Goal: Task Accomplishment & Management: Manage account settings

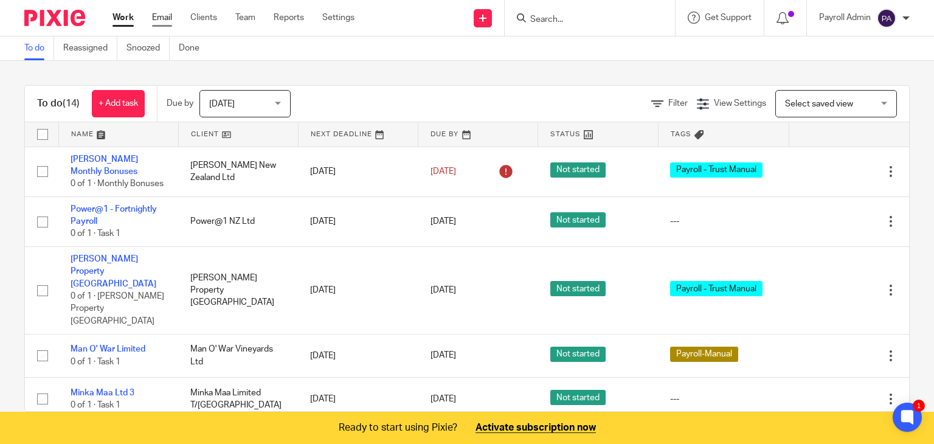
click at [161, 14] on link "Email" at bounding box center [162, 18] width 20 height 12
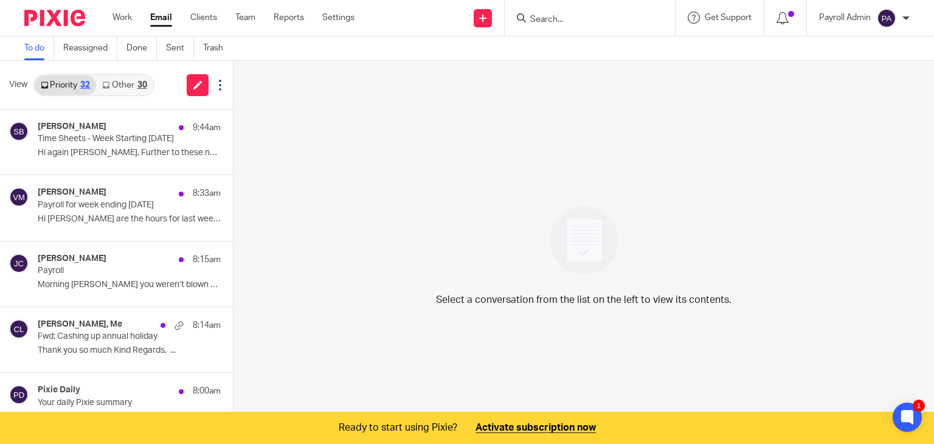
click at [565, 21] on input "Search" at bounding box center [583, 20] width 109 height 11
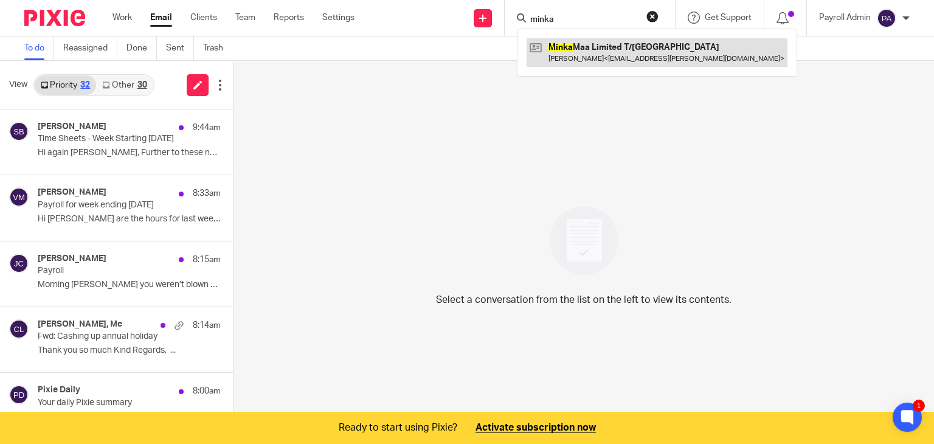
type input "minka"
click at [555, 50] on link at bounding box center [657, 52] width 261 height 28
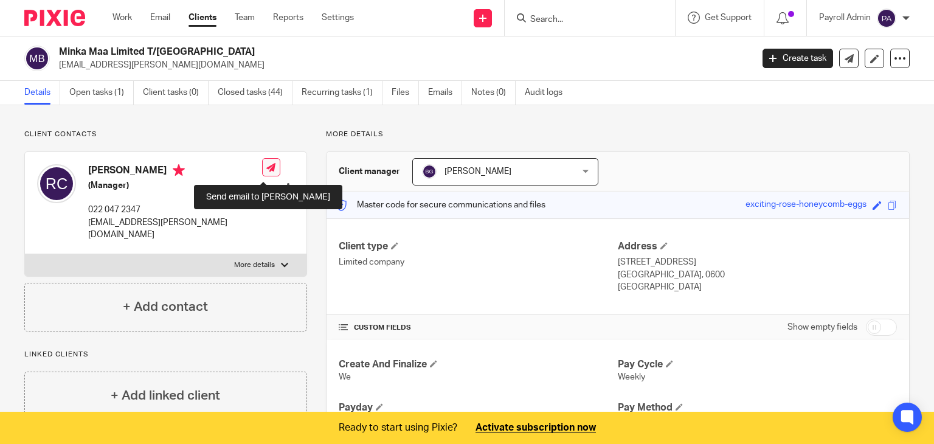
click at [266, 168] on icon at bounding box center [270, 167] width 9 height 9
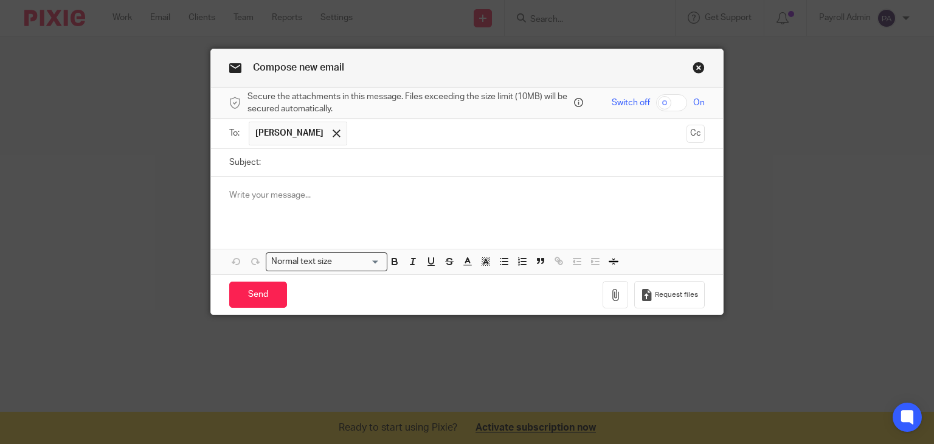
click at [289, 163] on input "Subject:" at bounding box center [486, 162] width 438 height 27
type input "Todays Payroll 16.9.25"
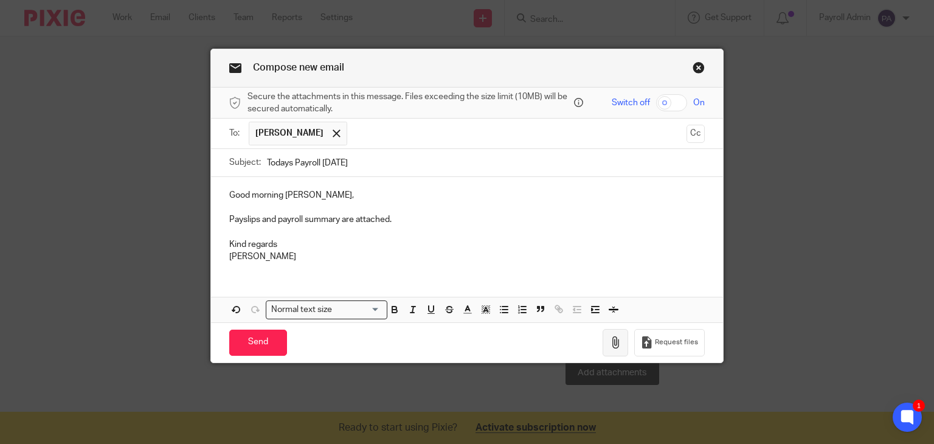
click at [612, 336] on icon "button" at bounding box center [615, 342] width 12 height 12
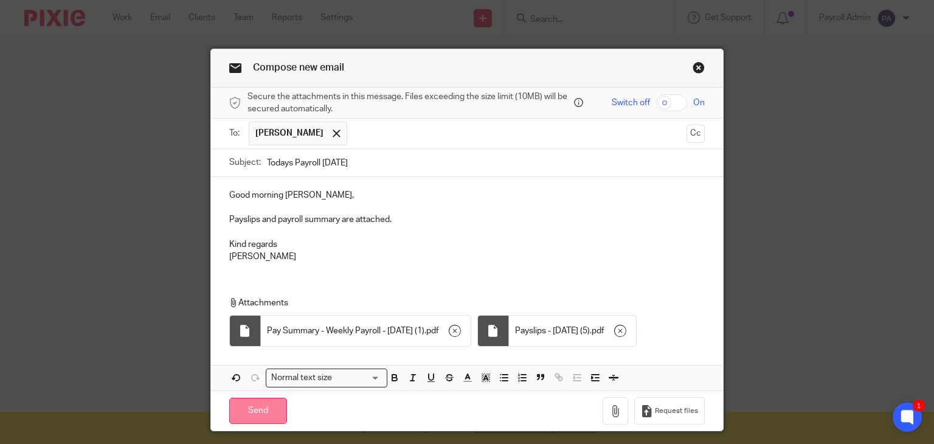
click at [243, 404] on input "Send" at bounding box center [258, 411] width 58 height 26
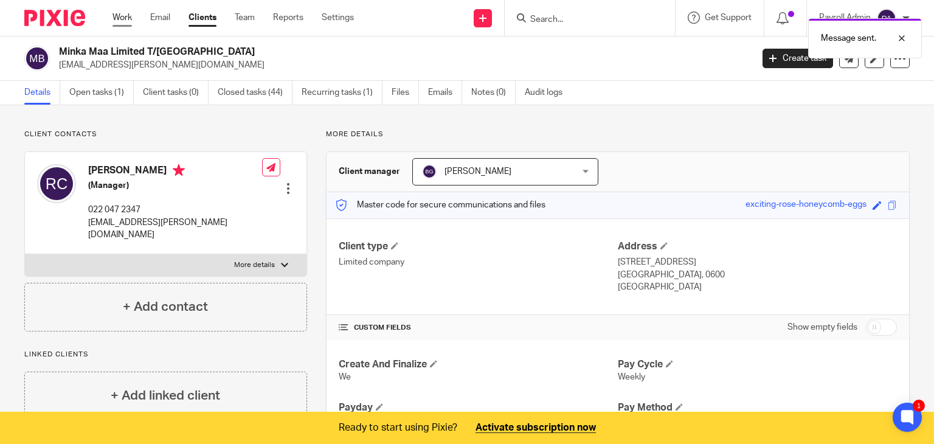
click at [119, 14] on link "Work" at bounding box center [121, 18] width 19 height 12
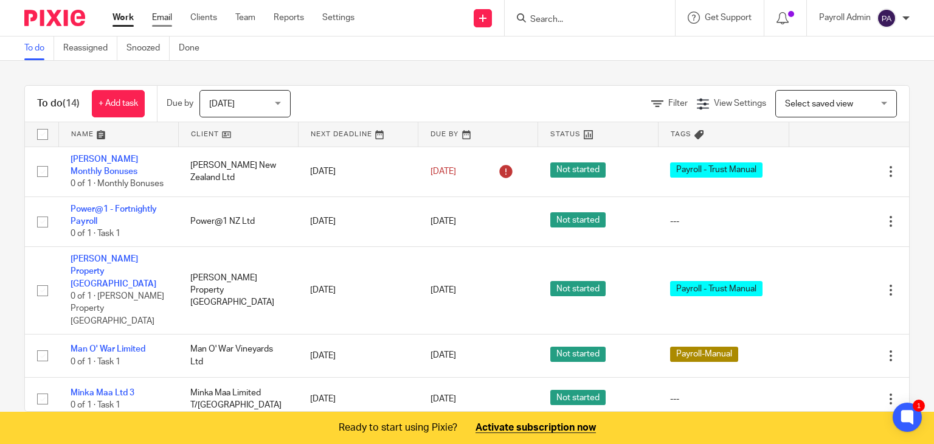
click at [161, 15] on link "Email" at bounding box center [162, 18] width 20 height 12
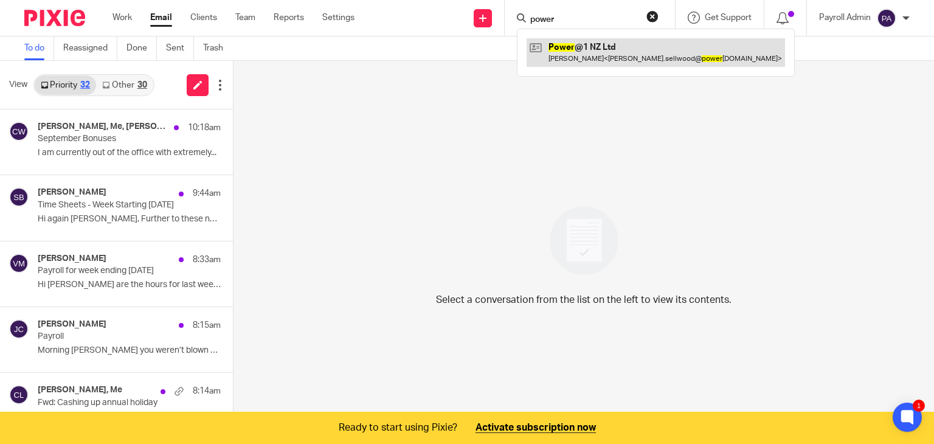
type input "power"
click at [582, 45] on link at bounding box center [656, 52] width 258 height 28
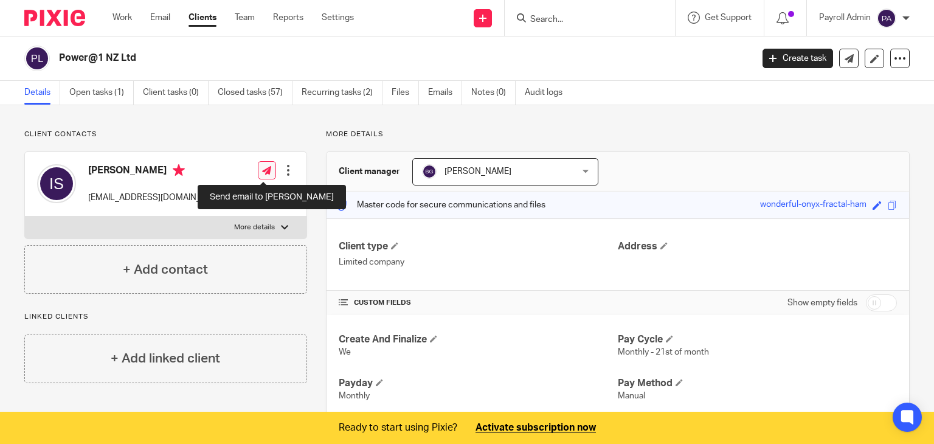
click at [265, 168] on icon at bounding box center [266, 170] width 9 height 9
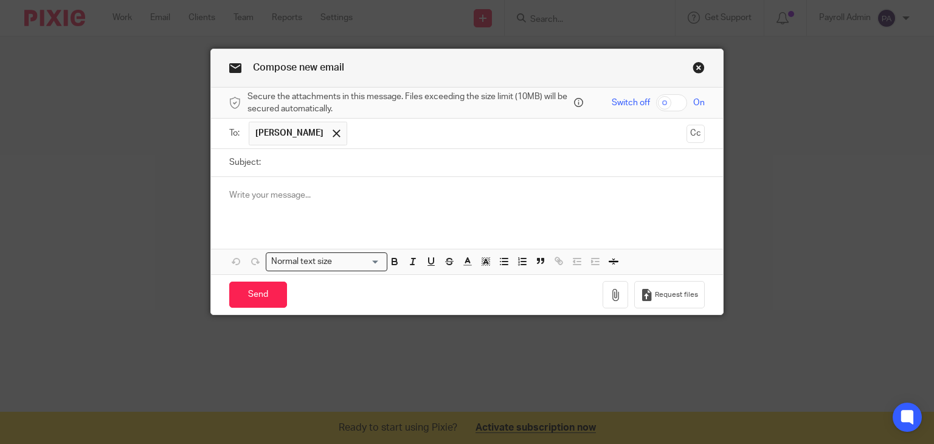
click at [306, 165] on input "Subject:" at bounding box center [486, 162] width 438 height 27
type input "Todays Payroll 16.9.25"
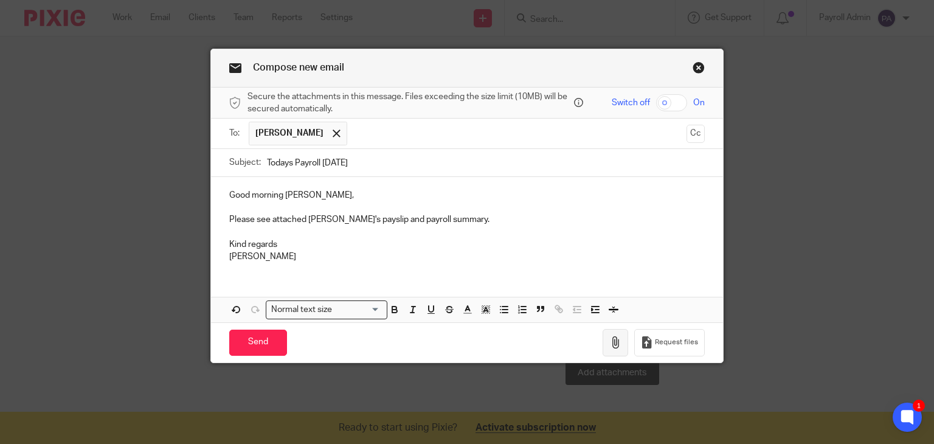
click at [611, 341] on icon "button" at bounding box center [615, 342] width 12 height 12
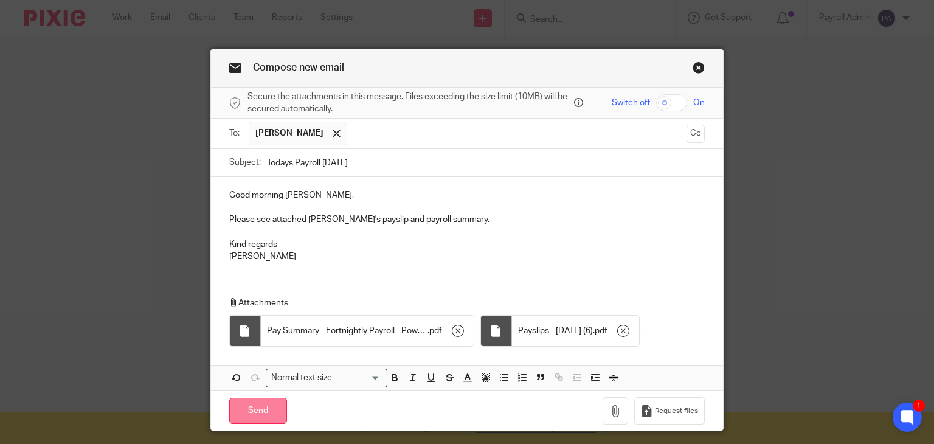
click at [252, 407] on input "Send" at bounding box center [258, 411] width 58 height 26
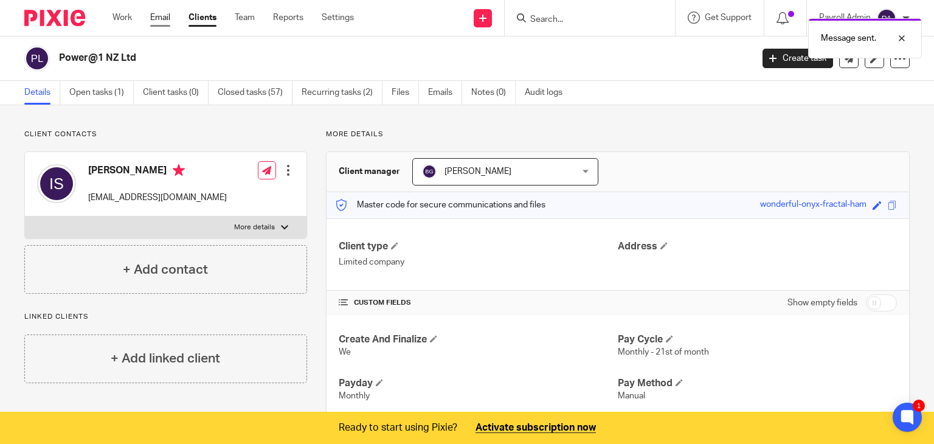
click at [159, 15] on link "Email" at bounding box center [160, 18] width 20 height 12
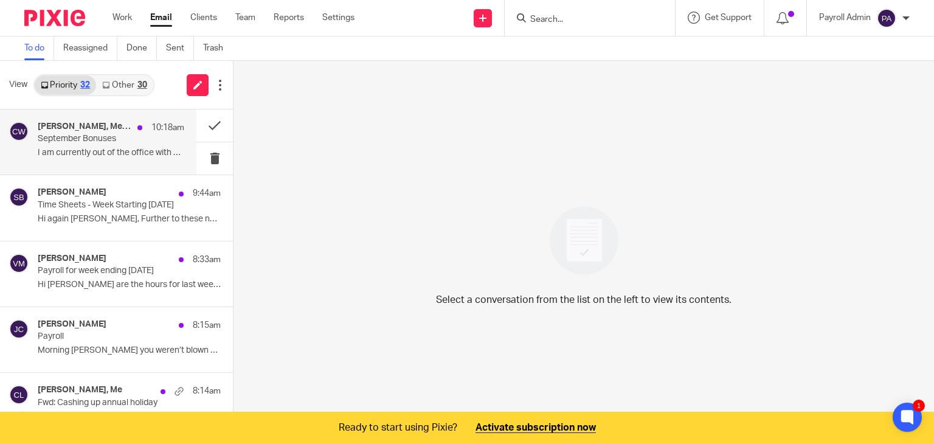
click at [115, 141] on p "September Bonuses" at bounding box center [96, 139] width 117 height 10
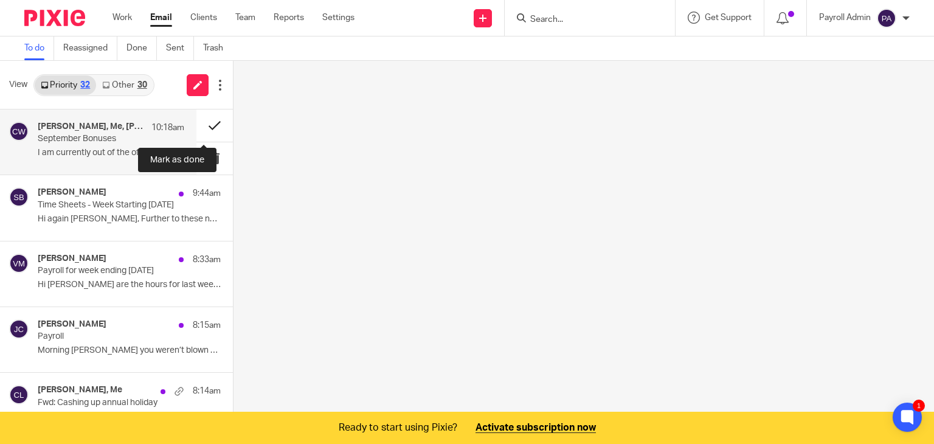
click at [202, 122] on button at bounding box center [214, 125] width 36 height 32
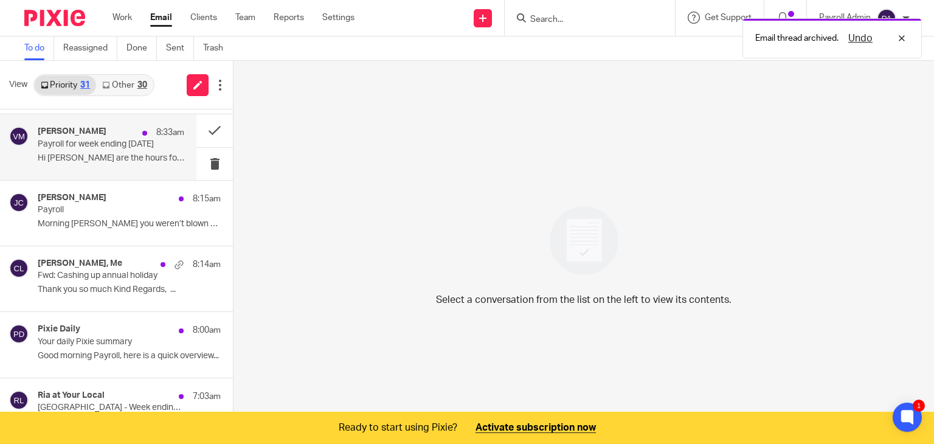
scroll to position [122, 0]
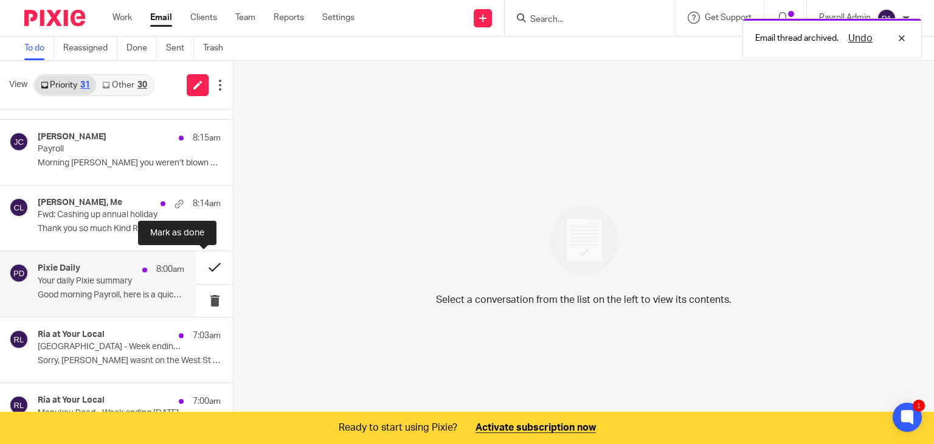
click at [202, 263] on button at bounding box center [214, 267] width 36 height 32
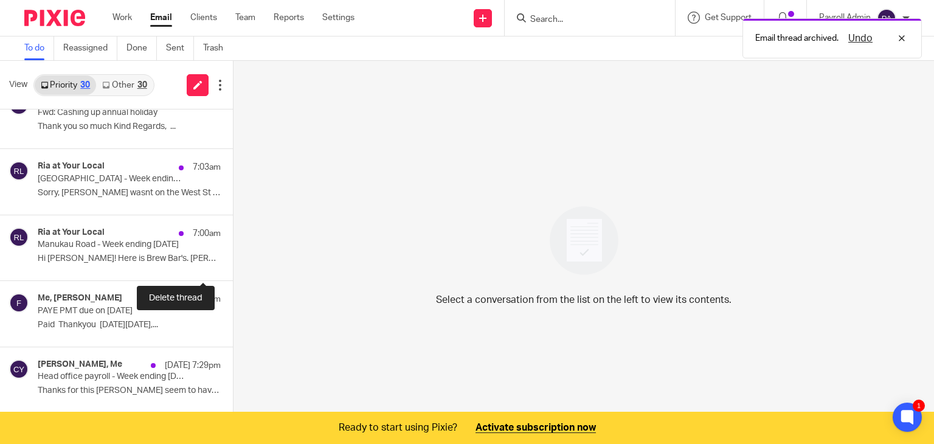
scroll to position [243, 0]
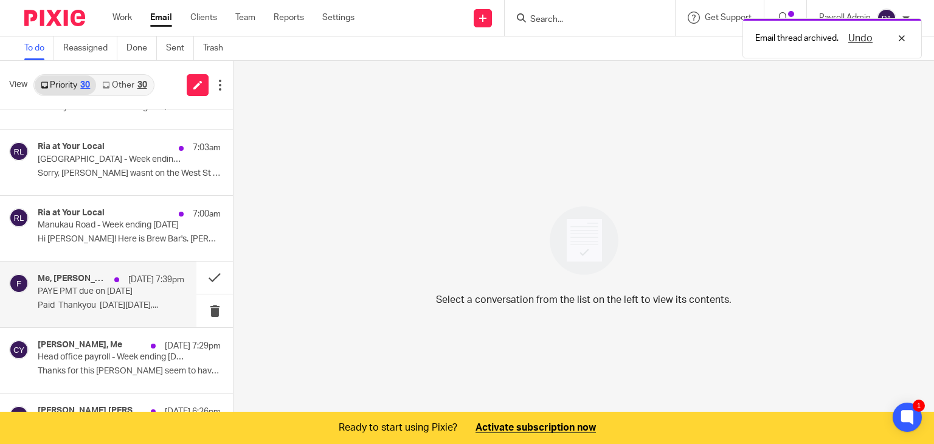
click at [102, 294] on p "PAYE PMT due on [DATE]" at bounding box center [96, 291] width 117 height 10
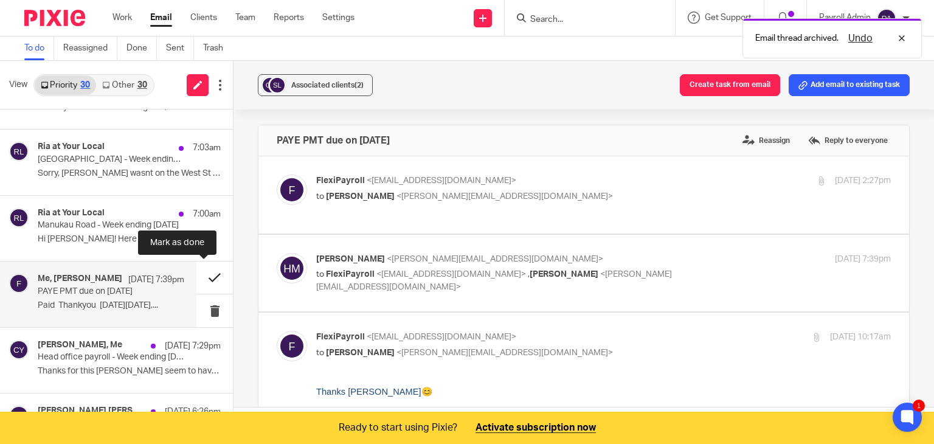
scroll to position [0, 0]
click at [207, 275] on button at bounding box center [214, 277] width 36 height 32
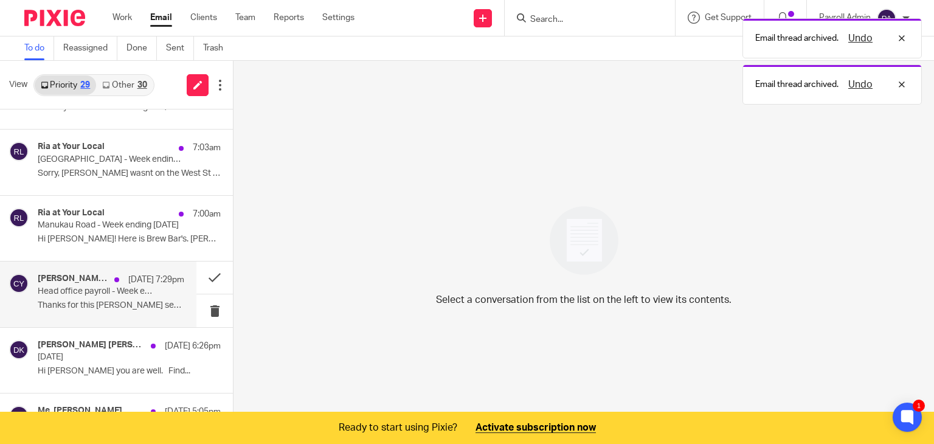
click at [85, 282] on h4 "[PERSON_NAME], Me" at bounding box center [73, 279] width 71 height 10
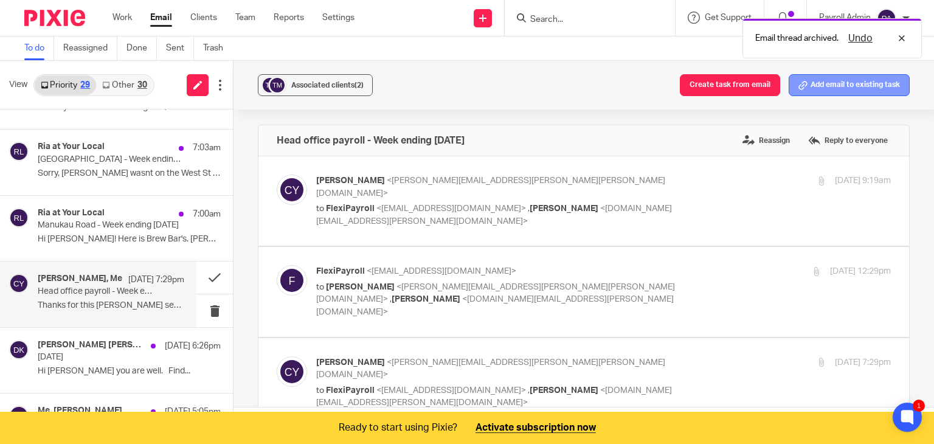
click at [835, 89] on button "Add email to existing task" at bounding box center [849, 85] width 121 height 22
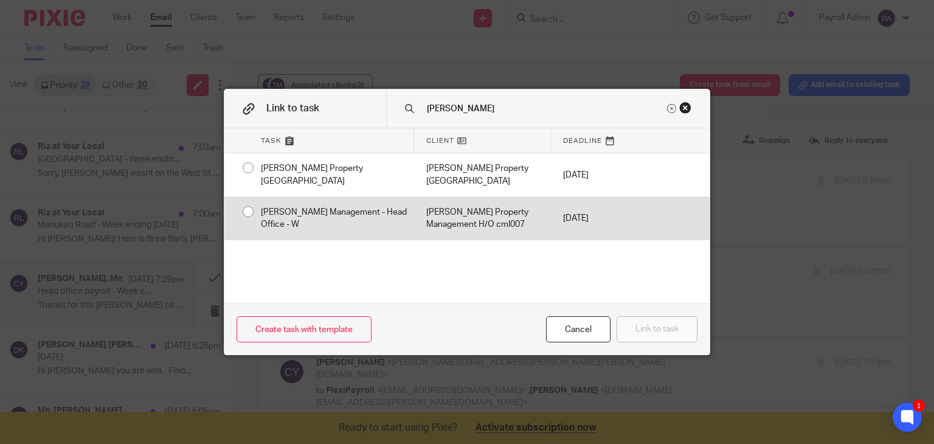
type input "tinline"
click at [249, 209] on div "[PERSON_NAME] Management - Head Office - W" at bounding box center [331, 218] width 165 height 43
radio input "true"
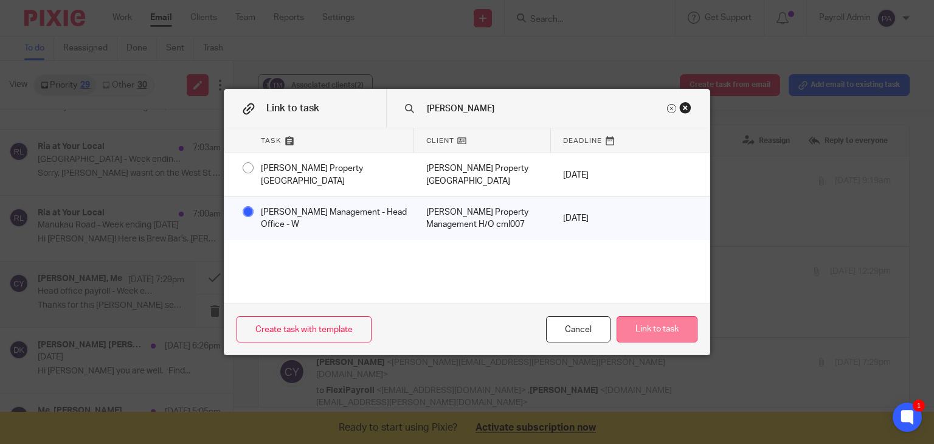
click at [644, 329] on button "Link to task" at bounding box center [657, 329] width 81 height 26
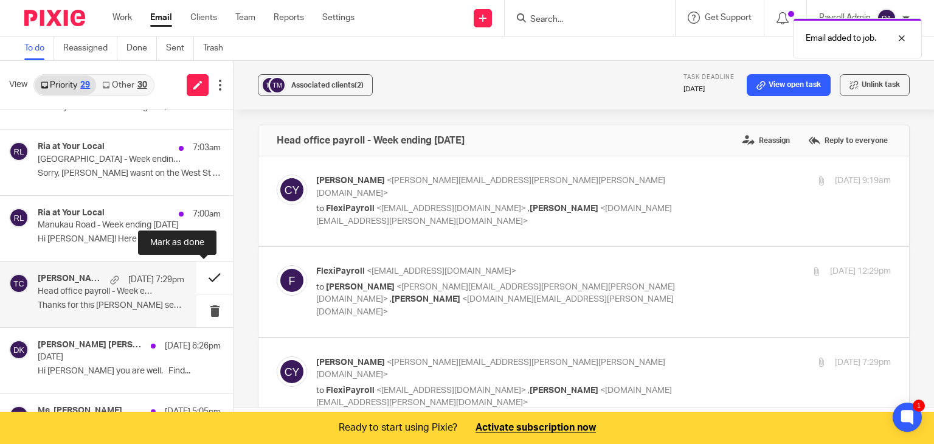
click at [202, 274] on button at bounding box center [214, 277] width 36 height 32
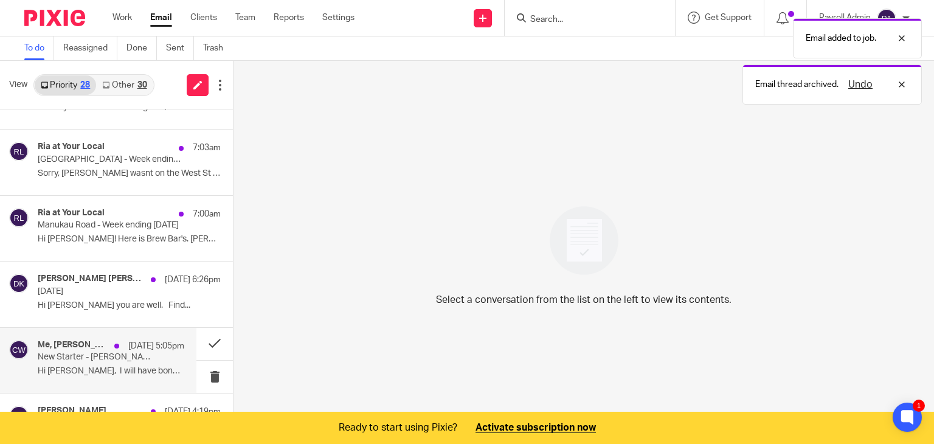
scroll to position [304, 0]
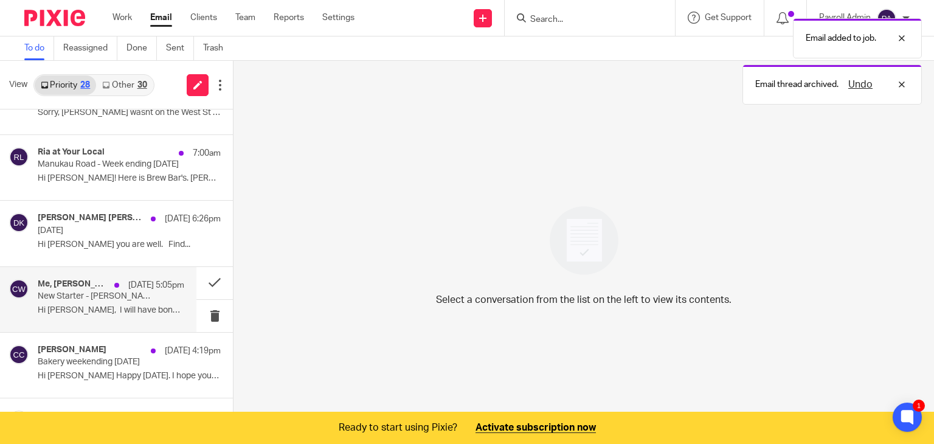
click at [112, 291] on p "New Starter - Hyrum Mitchell" at bounding box center [96, 296] width 117 height 10
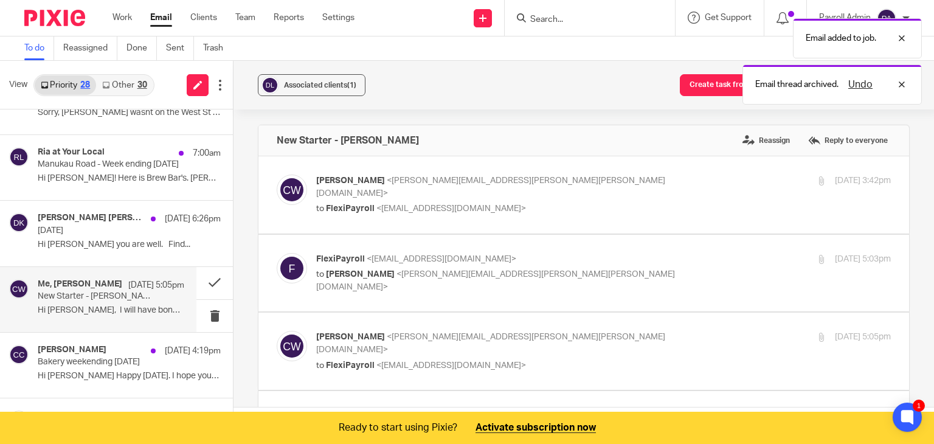
scroll to position [0, 0]
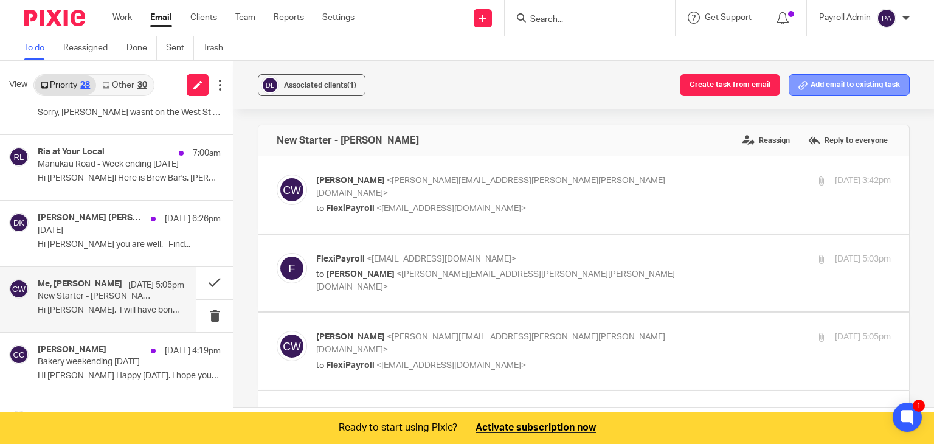
click at [856, 82] on button "Add email to existing task" at bounding box center [849, 85] width 121 height 22
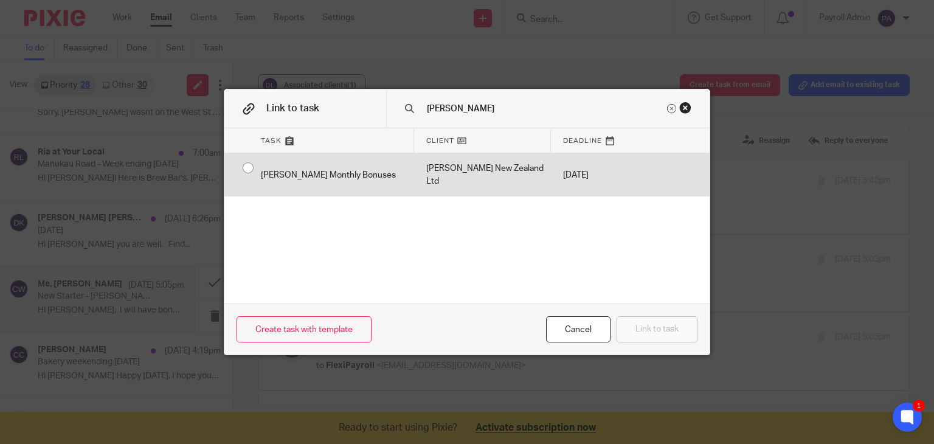
type input "devere"
click at [249, 166] on div "[PERSON_NAME] Monthly Bonuses" at bounding box center [331, 174] width 165 height 43
radio input "true"
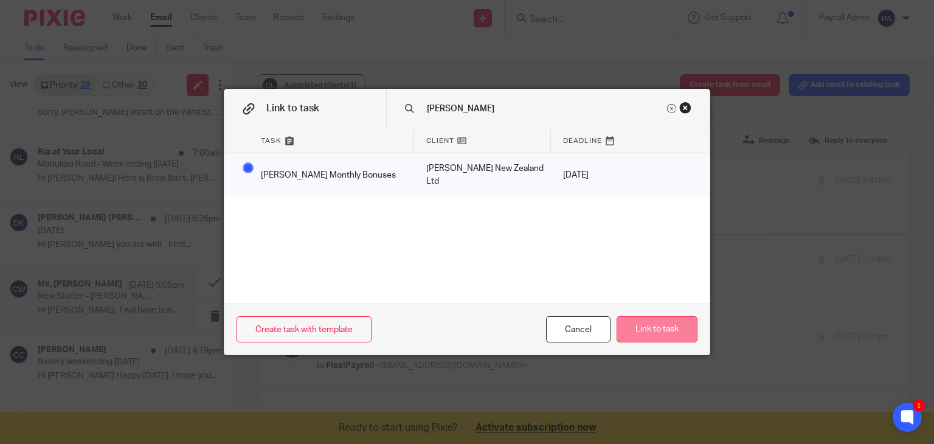
click at [661, 333] on button "Link to task" at bounding box center [657, 329] width 81 height 26
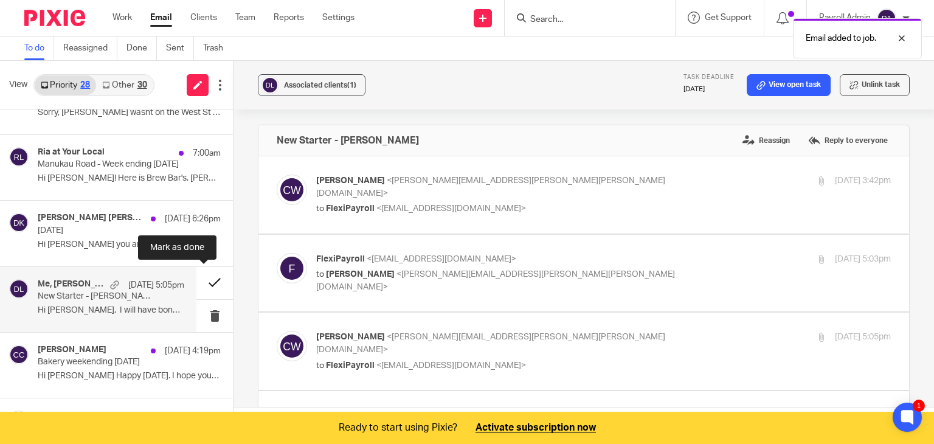
click at [201, 273] on button at bounding box center [214, 283] width 36 height 32
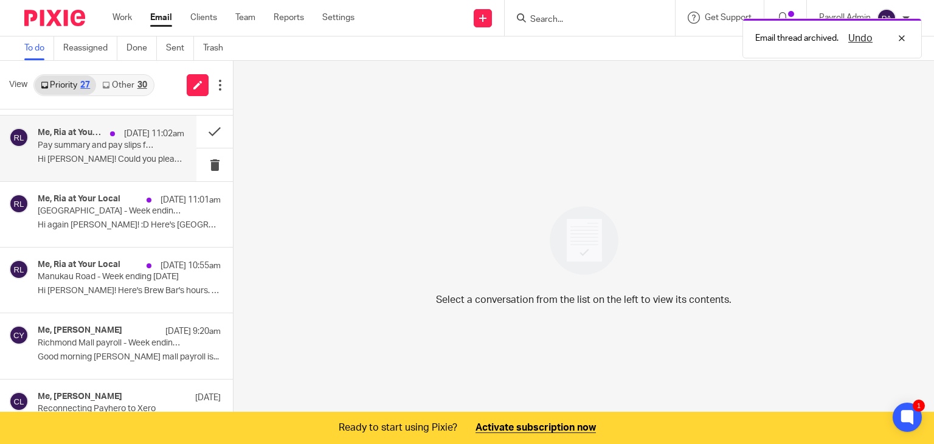
scroll to position [608, 0]
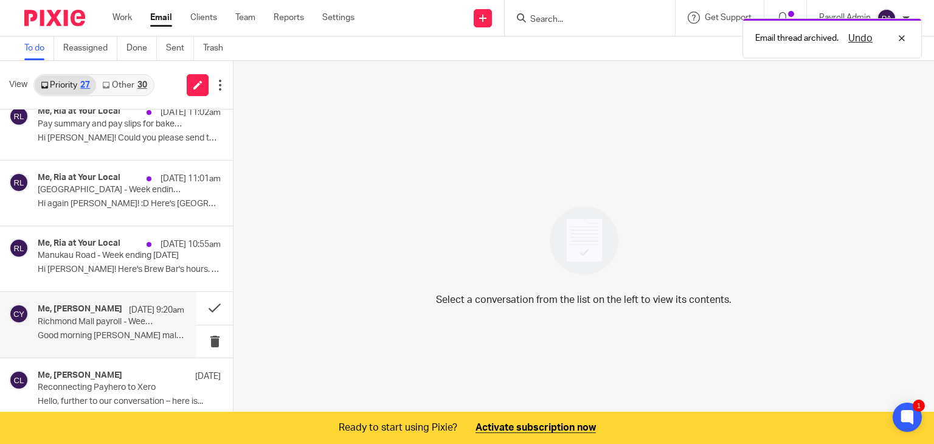
click at [92, 322] on p "Richmond Mall payroll - Week ending 14 September 2025" at bounding box center [96, 322] width 117 height 10
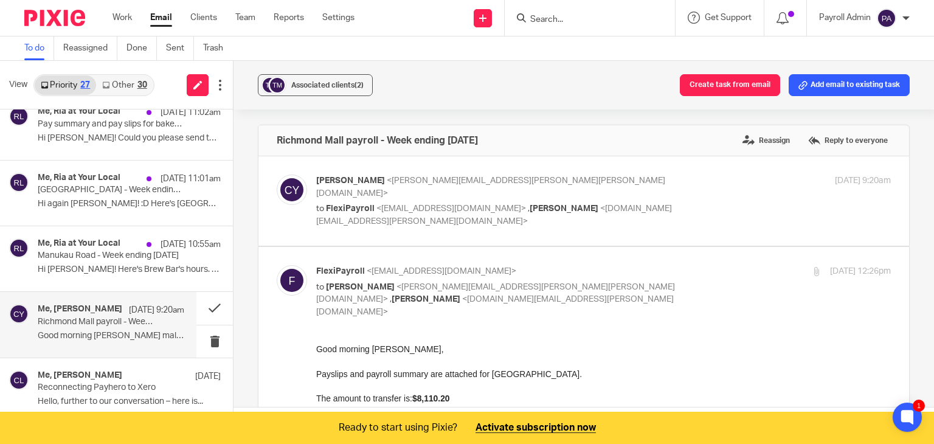
scroll to position [0, 0]
click at [841, 79] on button "Add email to existing task" at bounding box center [849, 85] width 121 height 22
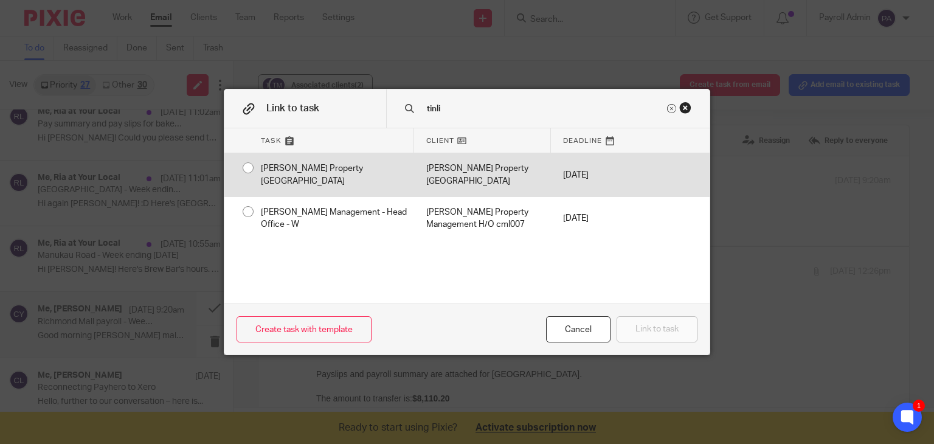
type input "tinli"
click at [249, 170] on div "Tinline Property Richmond Mall" at bounding box center [331, 174] width 165 height 43
radio input "true"
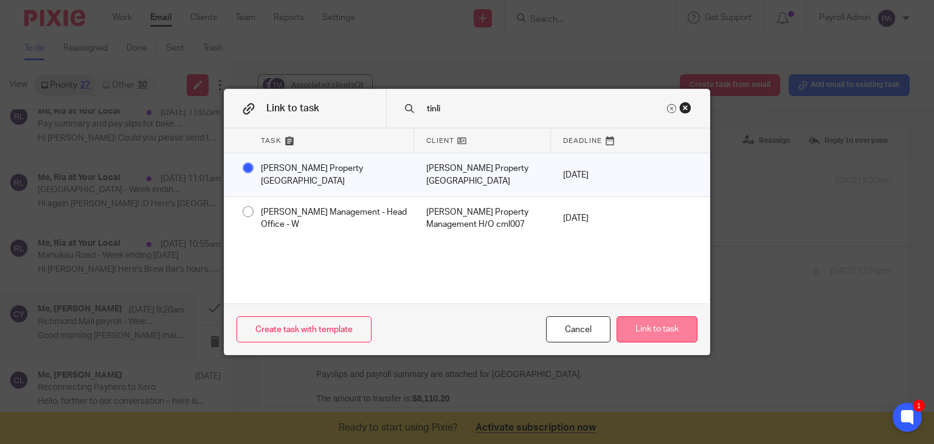
click at [686, 339] on button "Link to task" at bounding box center [657, 329] width 81 height 26
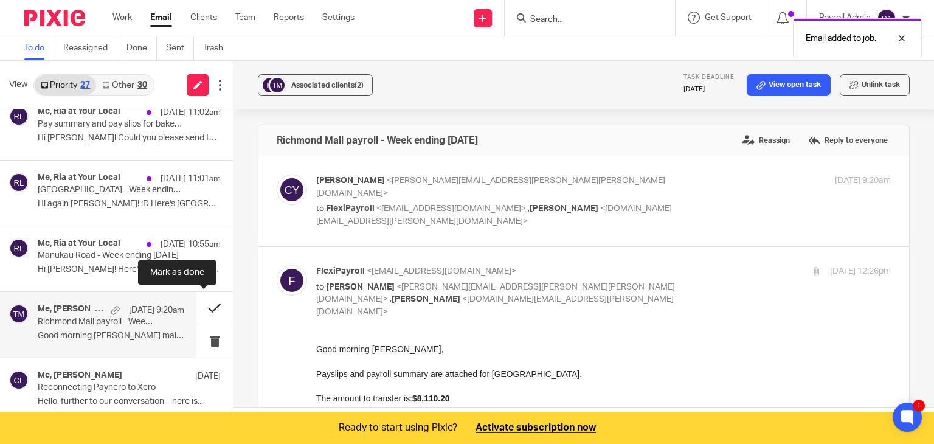
click at [204, 305] on button at bounding box center [214, 308] width 36 height 32
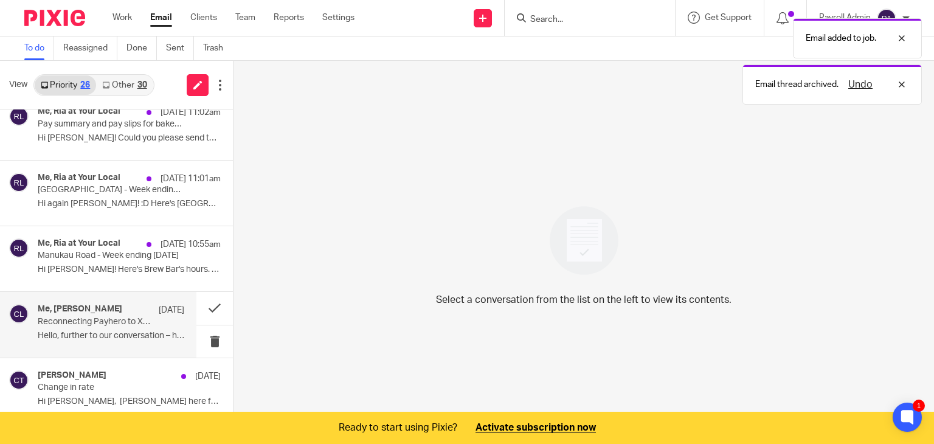
scroll to position [669, 0]
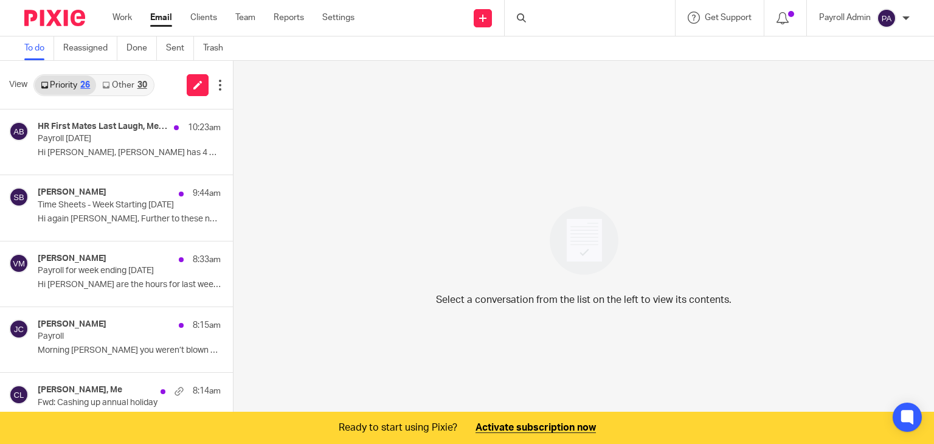
click at [137, 87] on div "30" at bounding box center [142, 85] width 10 height 9
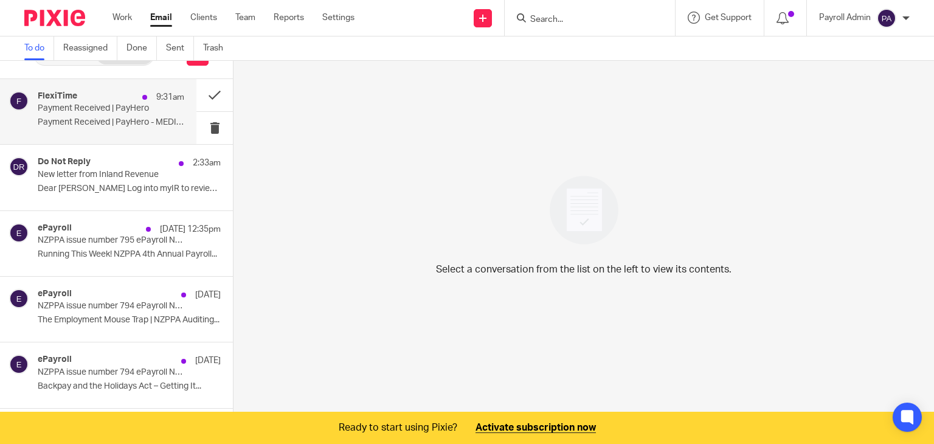
click at [146, 105] on div "FlexiTime 9:31am Payment Received | PayHero Payment Received | PayHero - MEDICF…" at bounding box center [111, 111] width 147 height 41
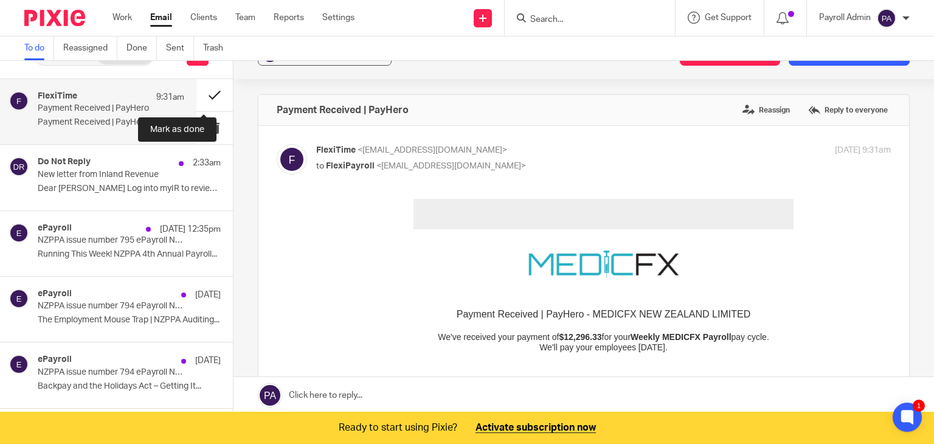
scroll to position [0, 0]
click at [209, 93] on button at bounding box center [214, 95] width 36 height 32
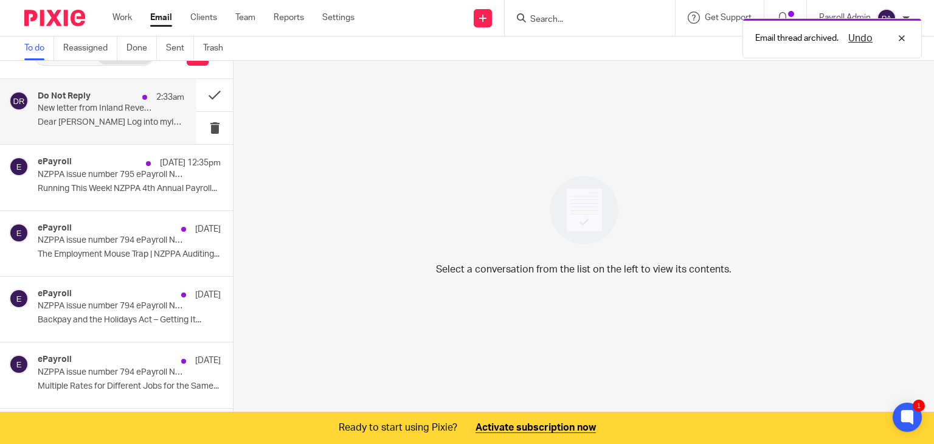
click at [96, 113] on p "New letter from Inland Revenue" at bounding box center [96, 108] width 117 height 10
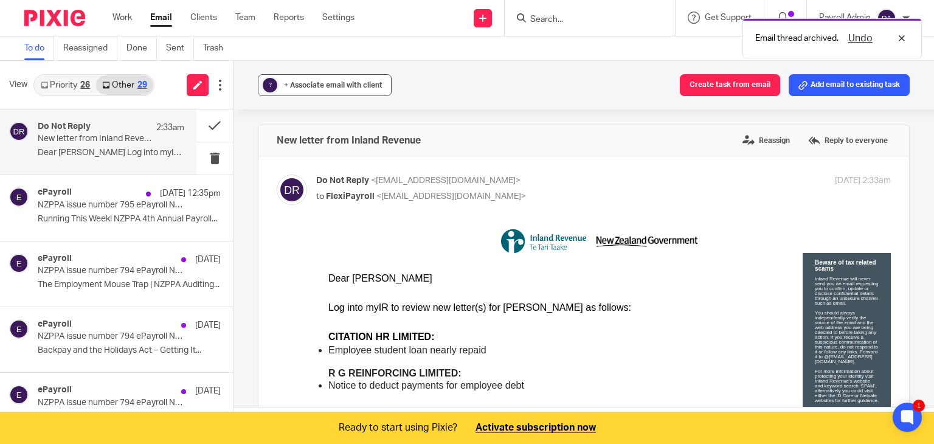
click at [328, 93] on button "? + Associate email with client" at bounding box center [325, 85] width 134 height 22
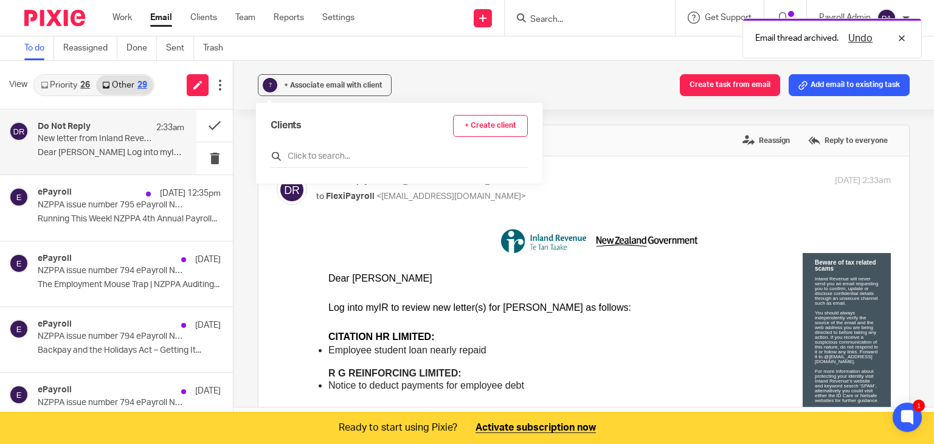
click at [321, 156] on input "text" at bounding box center [399, 156] width 257 height 12
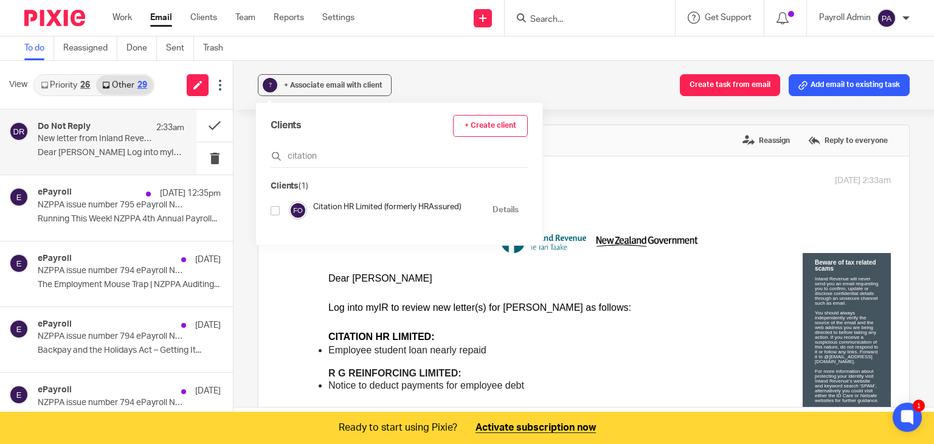
type input "citation"
click at [272, 210] on input "checkbox" at bounding box center [275, 210] width 9 height 9
checkbox input "true"
drag, startPoint x: 336, startPoint y: 151, endPoint x: 250, endPoint y: 155, distance: 86.4
click at [250, 155] on div "View Priority 26 Other 29 Do Not Reply 2:33am New letter from Inland Revenue De…" at bounding box center [467, 252] width 934 height 383
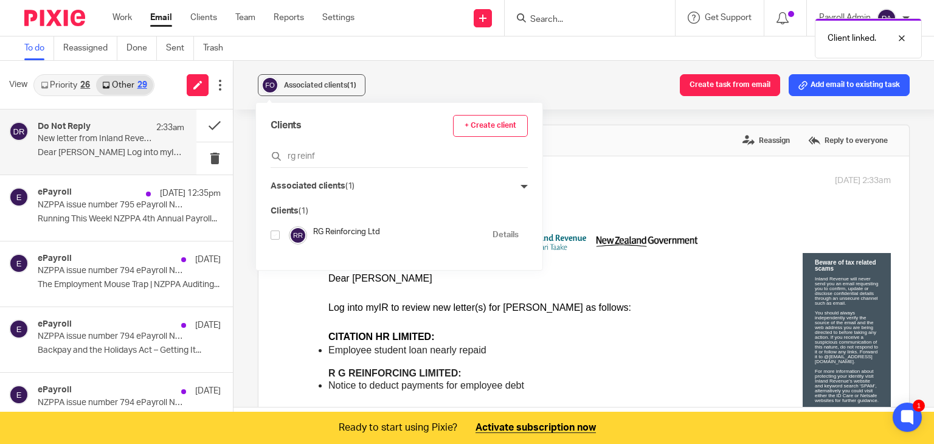
type input "rg reinf"
click at [272, 232] on input "checkbox" at bounding box center [275, 234] width 9 height 9
checkbox input "true"
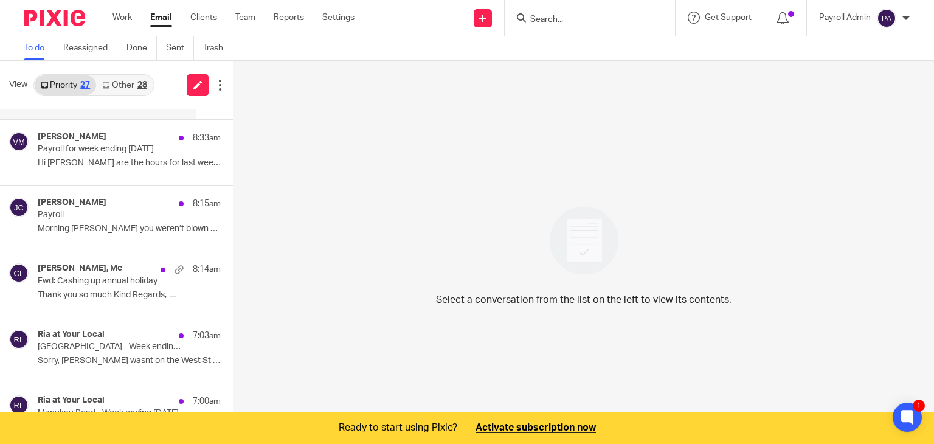
scroll to position [182, 0]
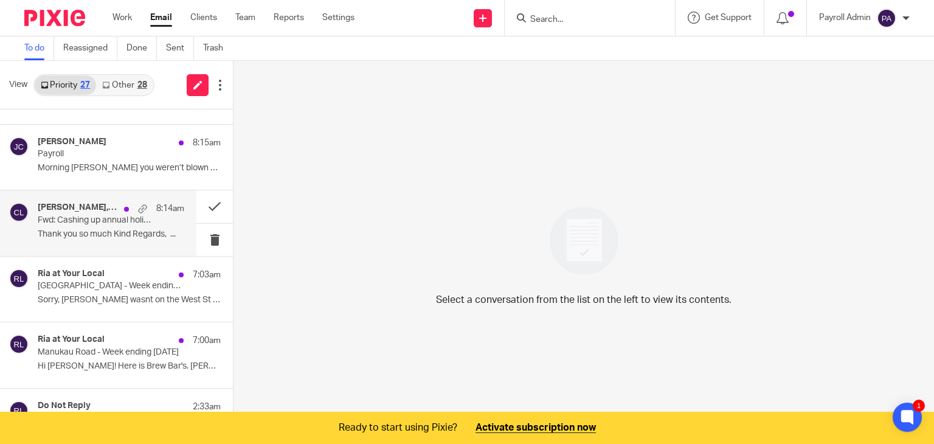
click at [85, 217] on p "Fwd: Cashing up annual holiday" at bounding box center [96, 220] width 117 height 10
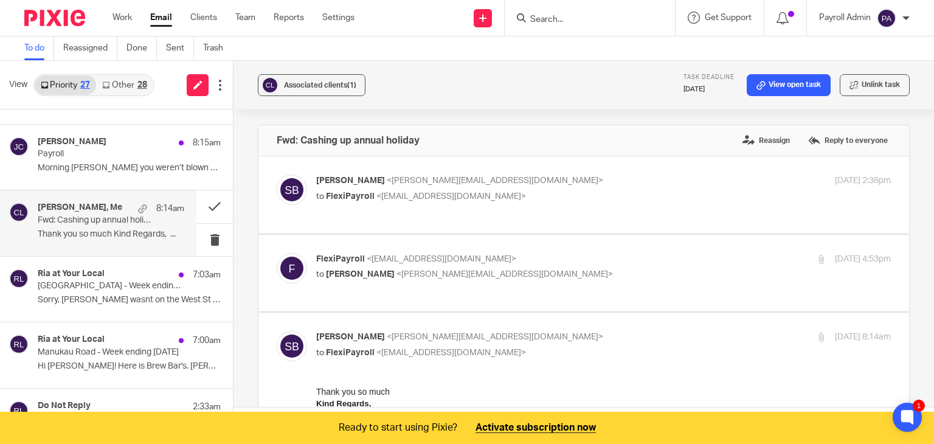
scroll to position [0, 0]
click at [201, 205] on button at bounding box center [214, 206] width 36 height 32
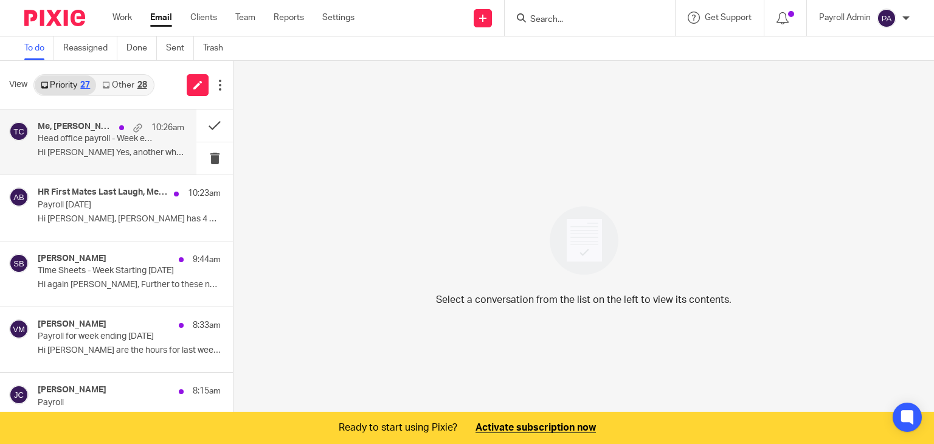
click at [70, 132] on div "Me, Chris Yardley 10:26am" at bounding box center [111, 128] width 147 height 12
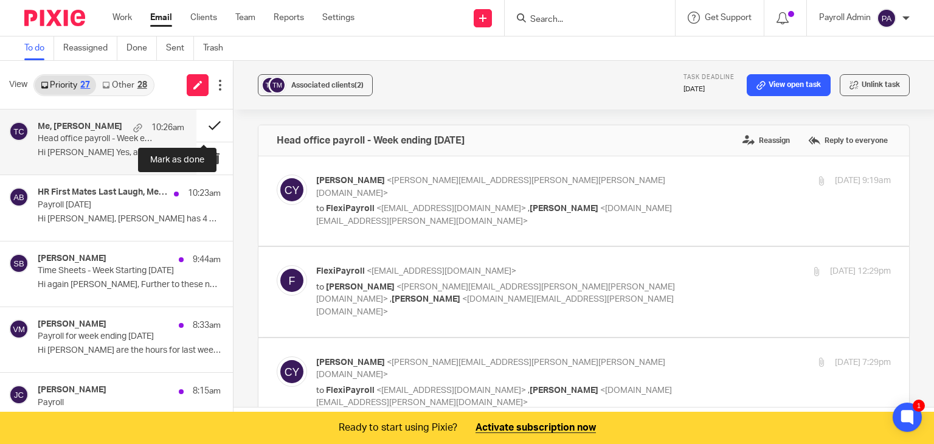
click at [208, 122] on button at bounding box center [214, 125] width 36 height 32
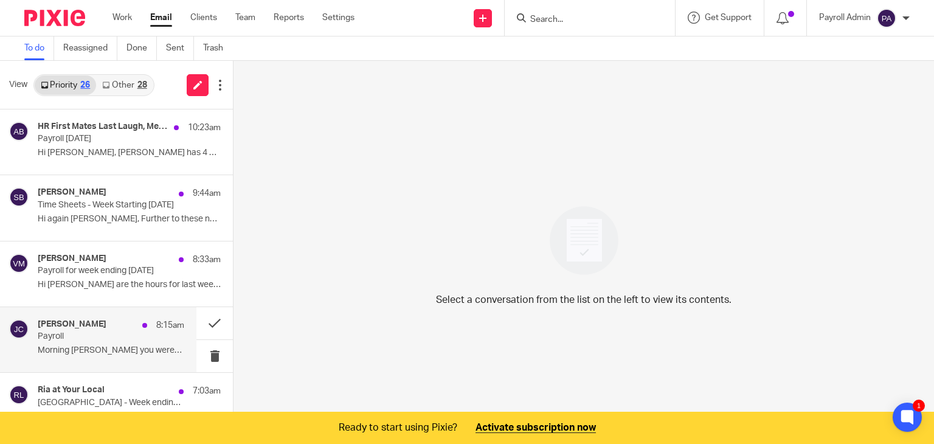
click at [49, 334] on p "Payroll" at bounding box center [96, 336] width 117 height 10
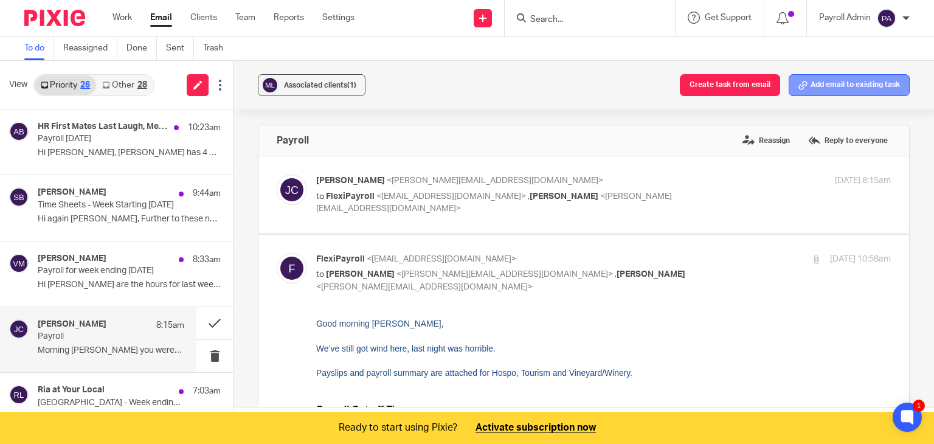
click at [866, 77] on button "Add email to existing task" at bounding box center [849, 85] width 121 height 22
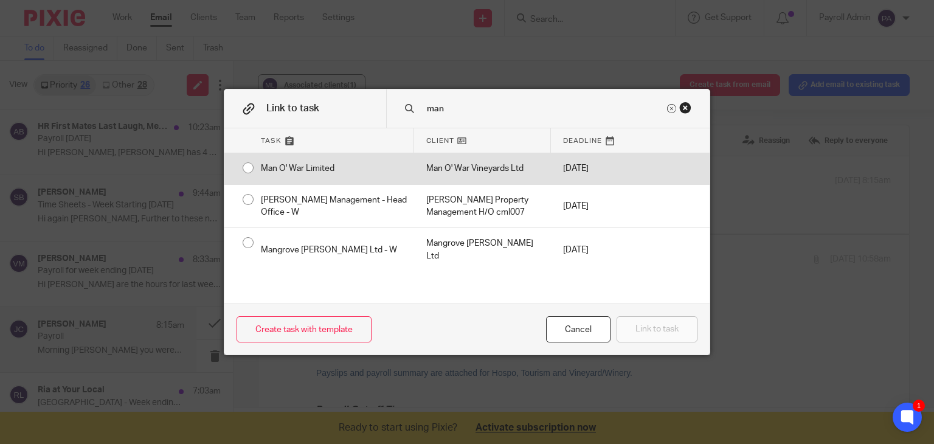
type input "man"
click at [240, 168] on input "radio" at bounding box center [248, 167] width 23 height 23
radio input "false"
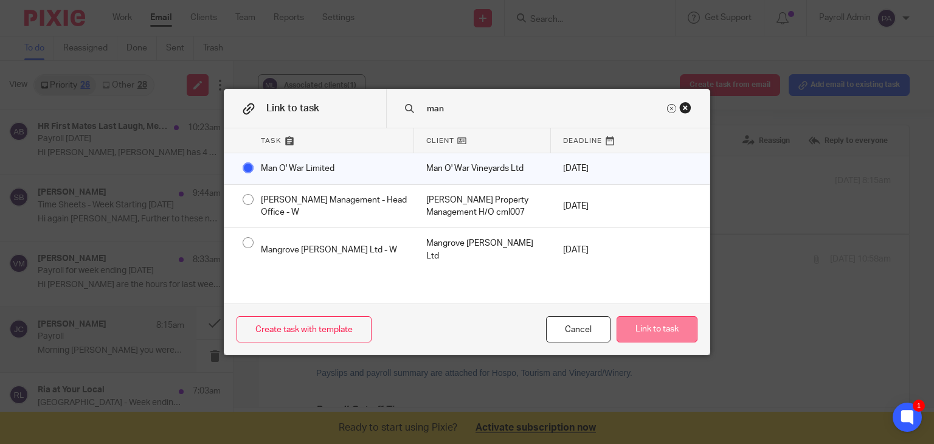
click at [663, 332] on button "Link to task" at bounding box center [657, 329] width 81 height 26
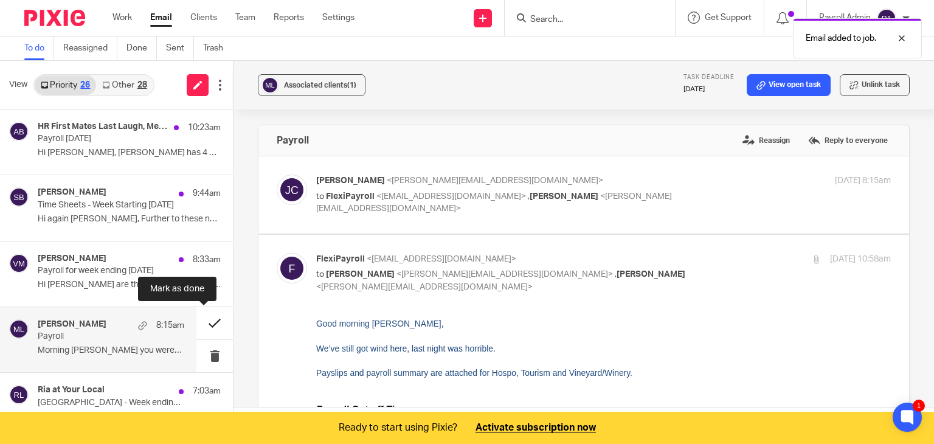
click at [196, 322] on button at bounding box center [214, 323] width 36 height 32
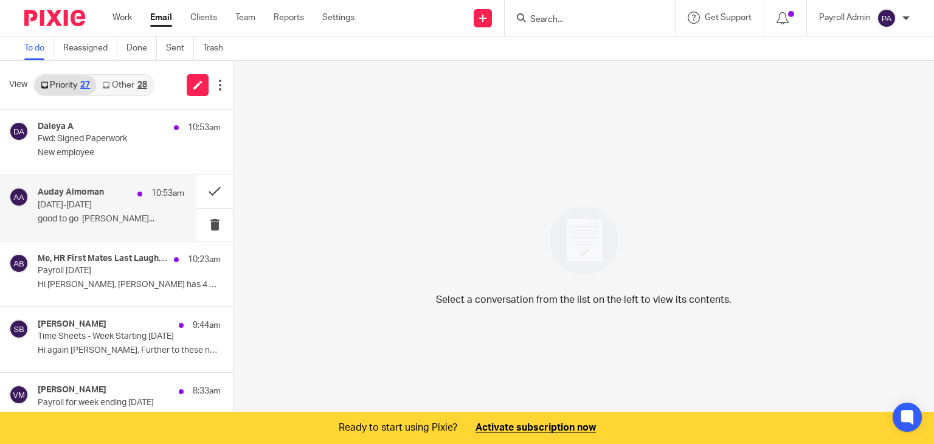
click at [75, 201] on p "[DATE]-[DATE]" at bounding box center [96, 205] width 117 height 10
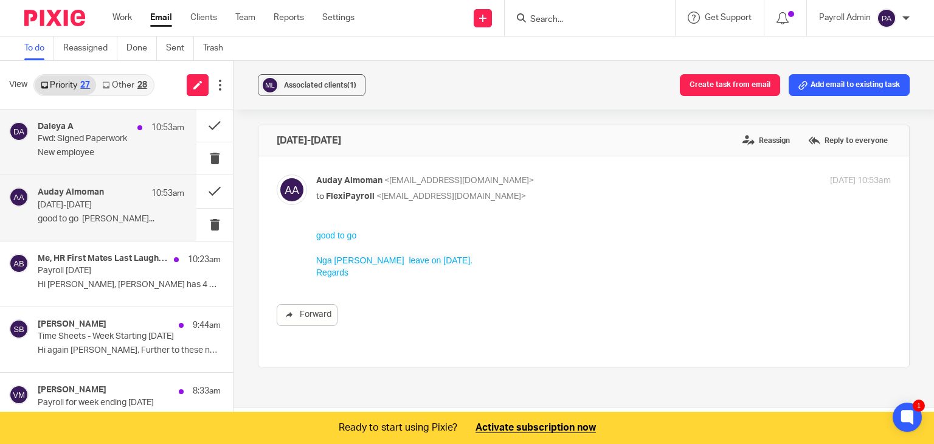
click at [83, 142] on p "Fwd: Signed Paperwork" at bounding box center [96, 139] width 117 height 10
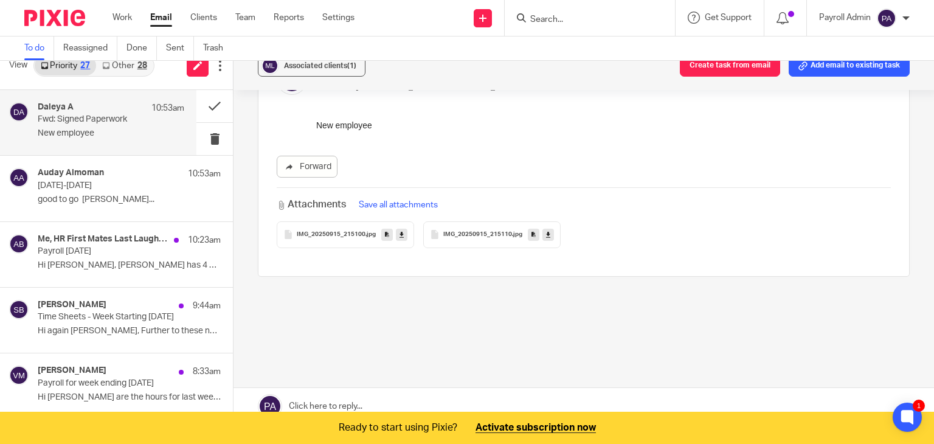
scroll to position [30, 0]
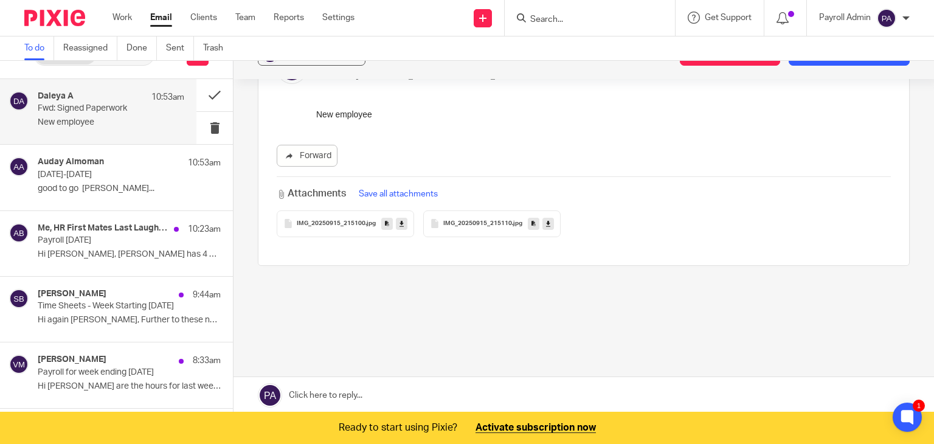
click at [341, 395] on link at bounding box center [583, 395] width 700 height 36
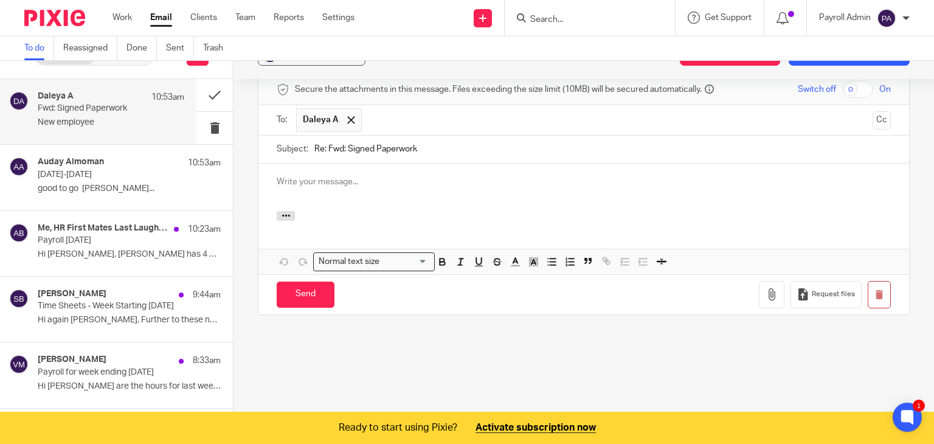
scroll to position [0, 0]
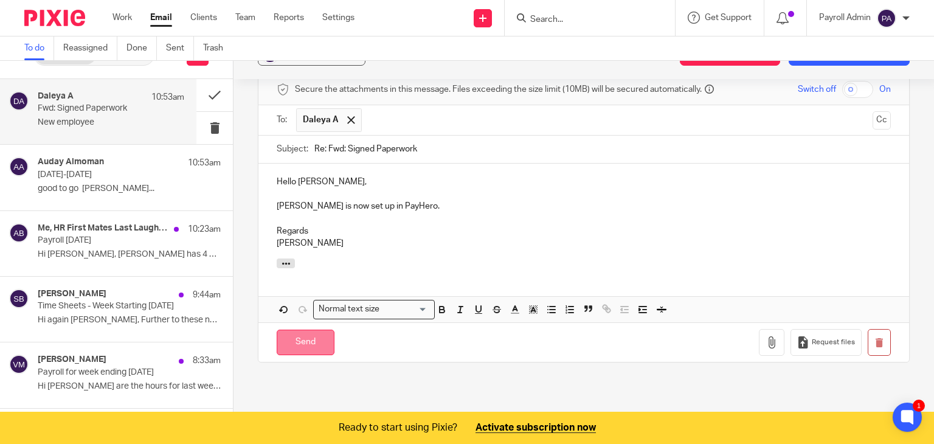
click at [285, 331] on input "Send" at bounding box center [306, 343] width 58 height 26
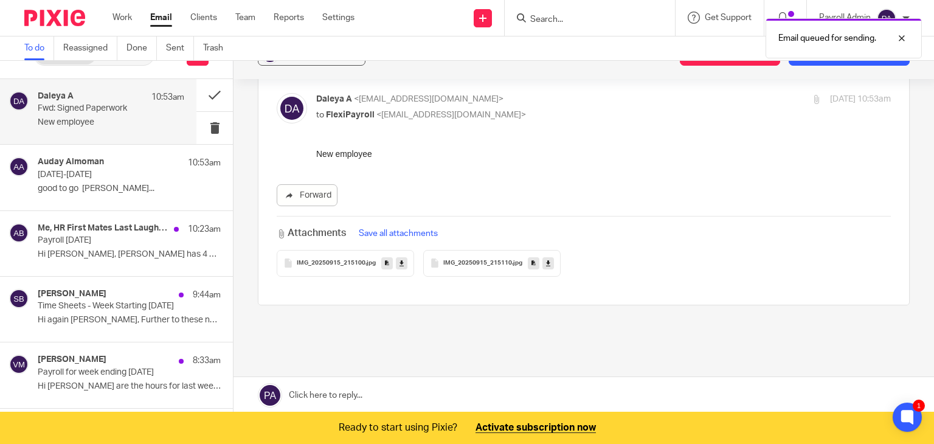
scroll to position [30, 0]
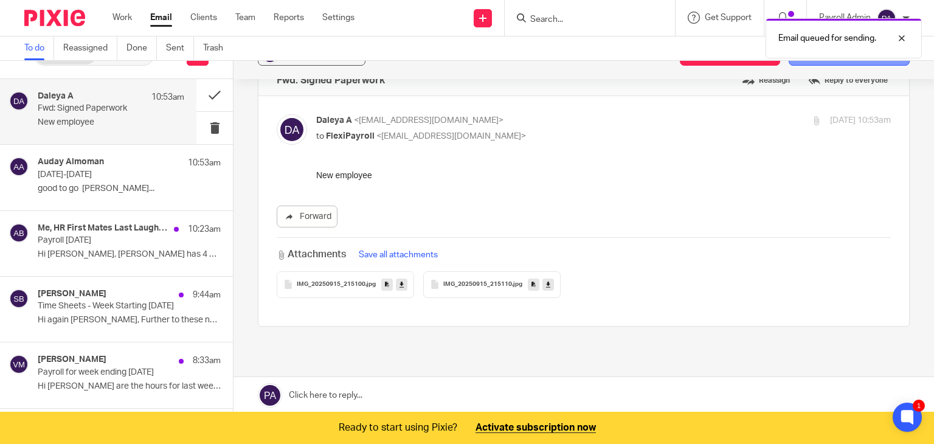
click at [817, 63] on button "Add email to existing task" at bounding box center [849, 55] width 121 height 22
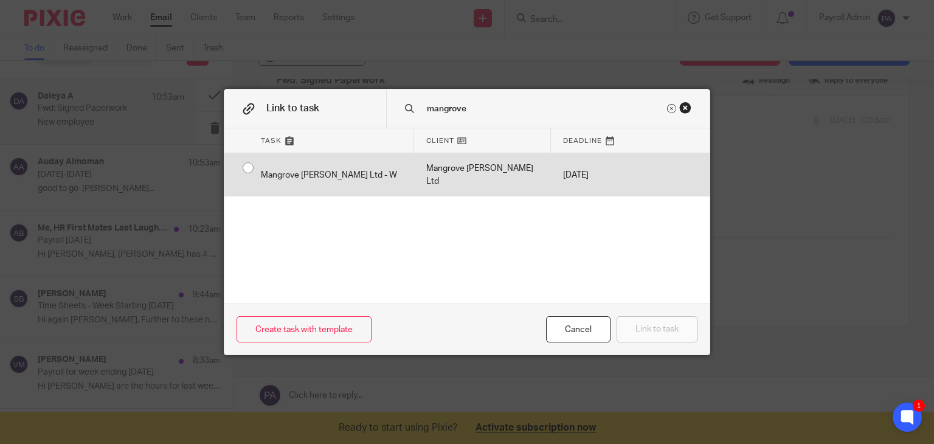
type input "mangrove"
click at [249, 164] on div "Mangrove [PERSON_NAME] Ltd - W" at bounding box center [331, 174] width 165 height 43
radio input "true"
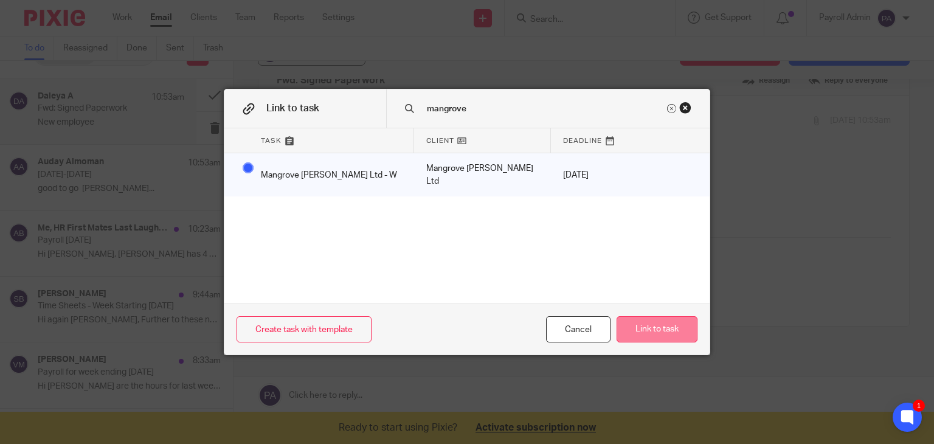
click at [653, 330] on button "Link to task" at bounding box center [657, 329] width 81 height 26
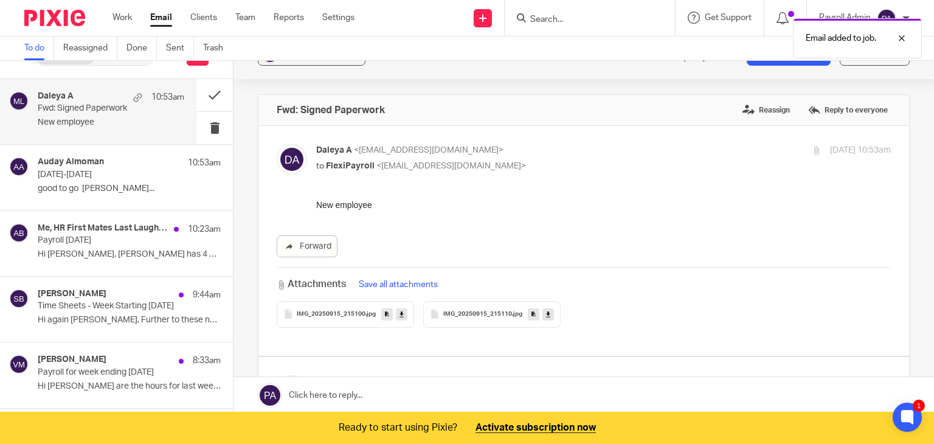
scroll to position [0, 0]
click at [207, 97] on button at bounding box center [214, 95] width 36 height 32
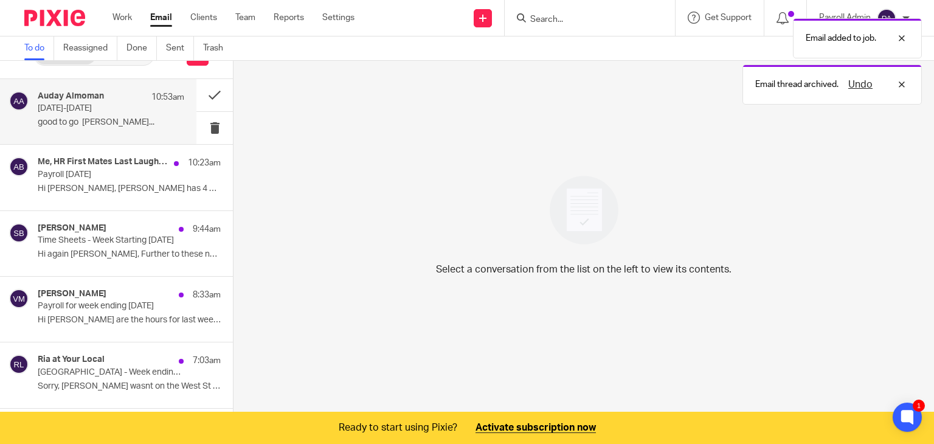
click at [105, 99] on div "Auday Almoman 10:53am" at bounding box center [111, 97] width 147 height 12
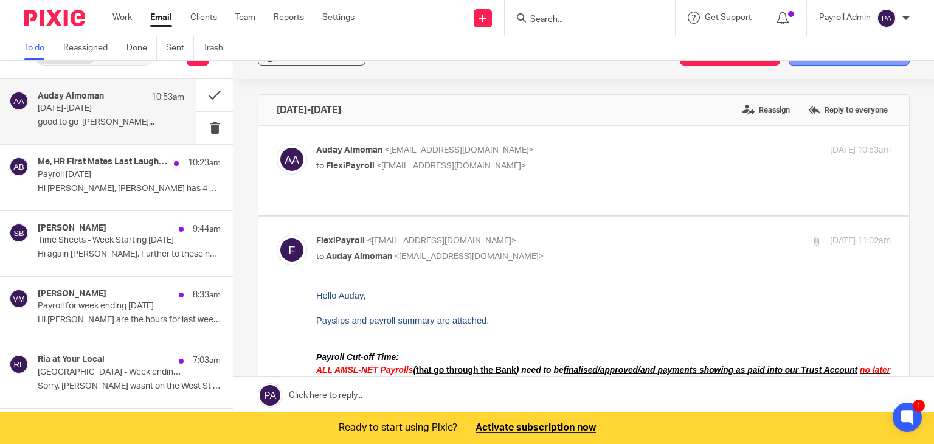
click at [834, 63] on button "Add email to existing task" at bounding box center [849, 55] width 121 height 22
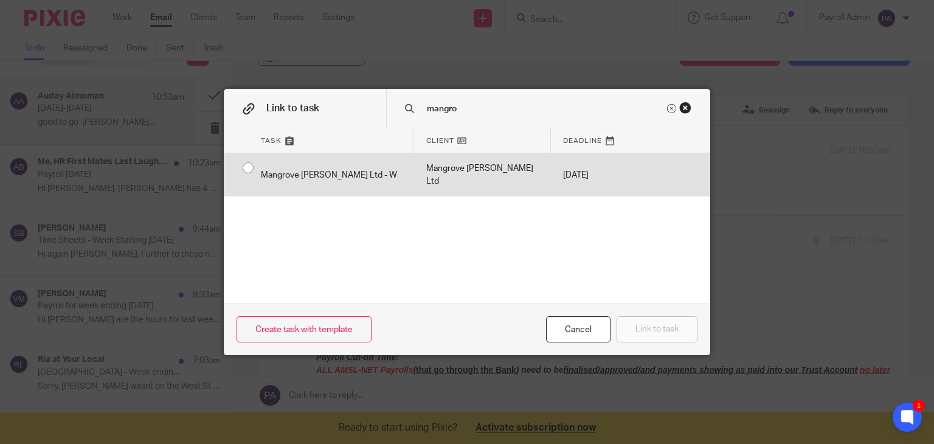
type input "mangro"
click at [243, 163] on input "radio" at bounding box center [248, 167] width 23 height 23
radio input "false"
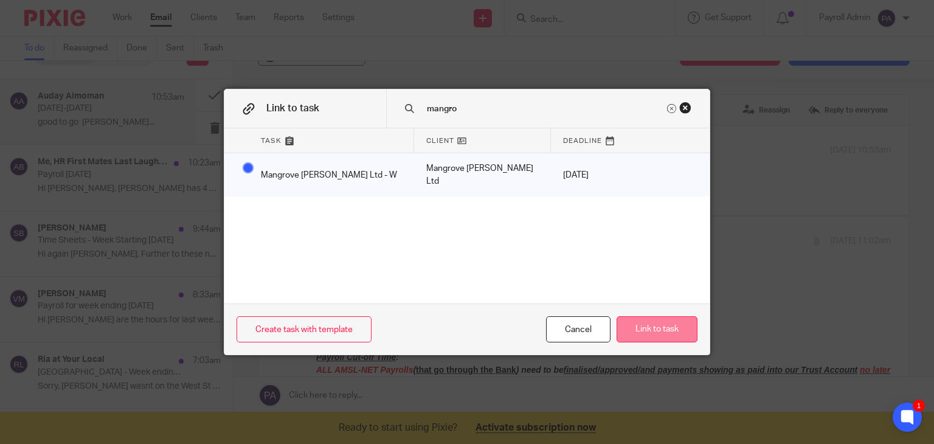
click at [657, 327] on button "Link to task" at bounding box center [657, 329] width 81 height 26
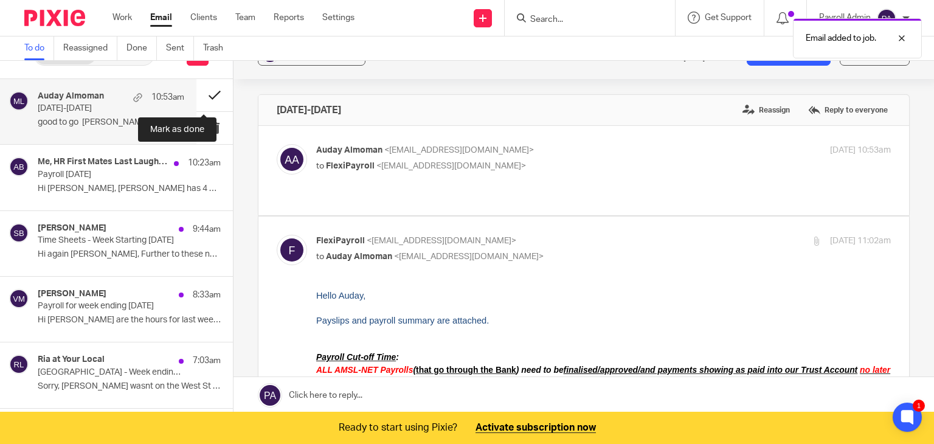
click at [202, 91] on button at bounding box center [214, 95] width 36 height 32
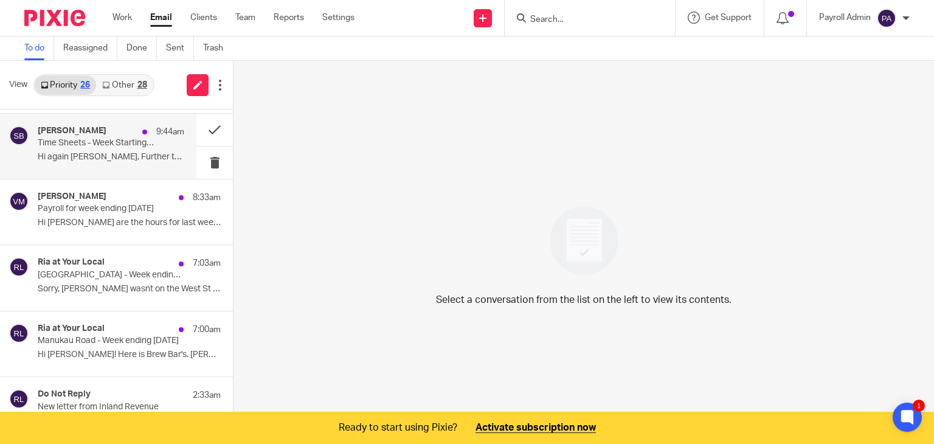
scroll to position [182, 0]
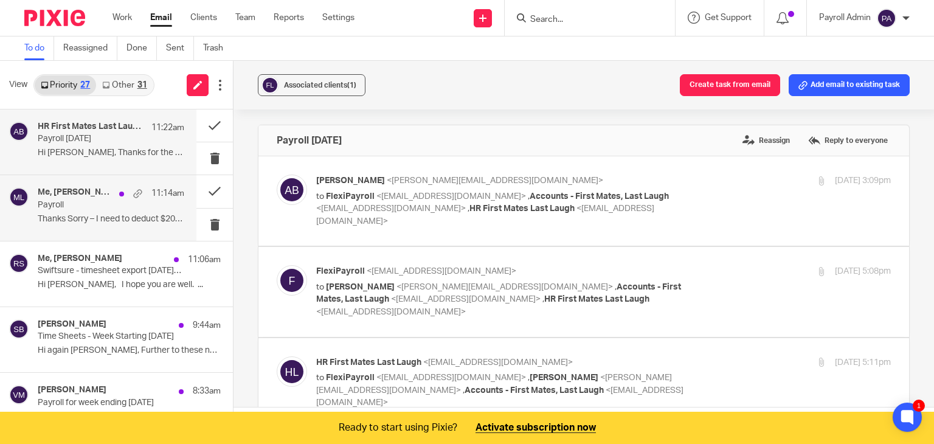
click at [88, 208] on p "Payroll" at bounding box center [96, 205] width 117 height 10
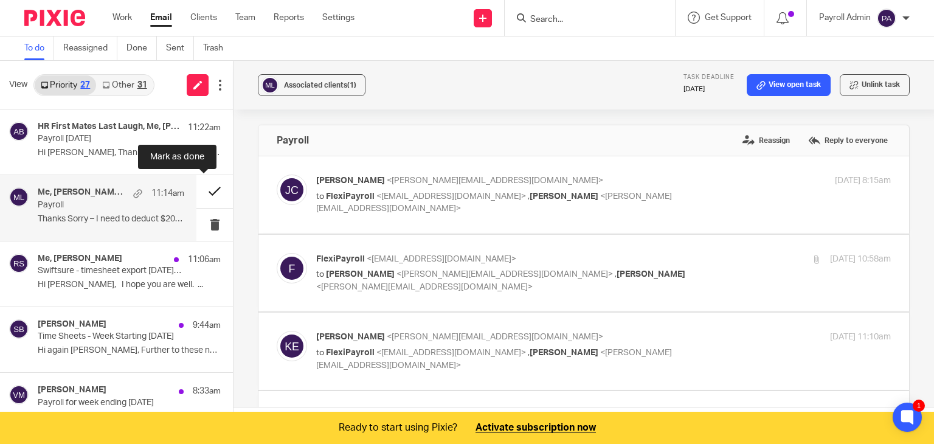
click at [207, 188] on button at bounding box center [214, 191] width 36 height 32
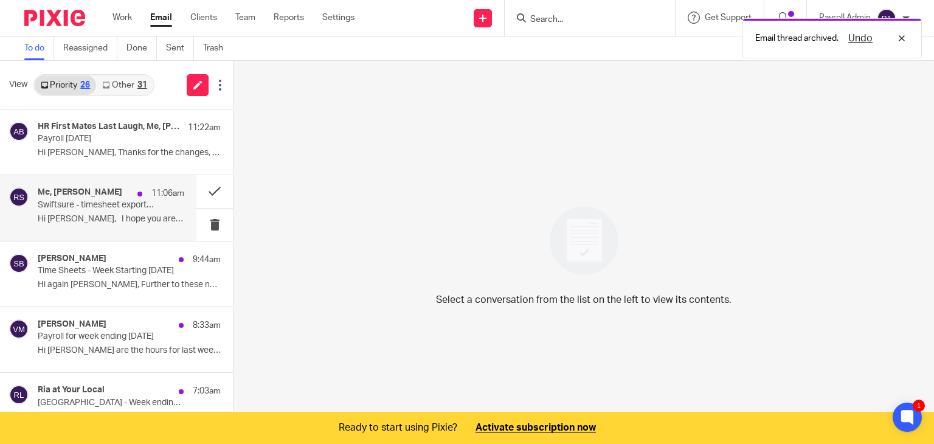
click at [101, 201] on p "Swiftsure - timesheet export [DATE]-[DATE]" at bounding box center [96, 205] width 117 height 10
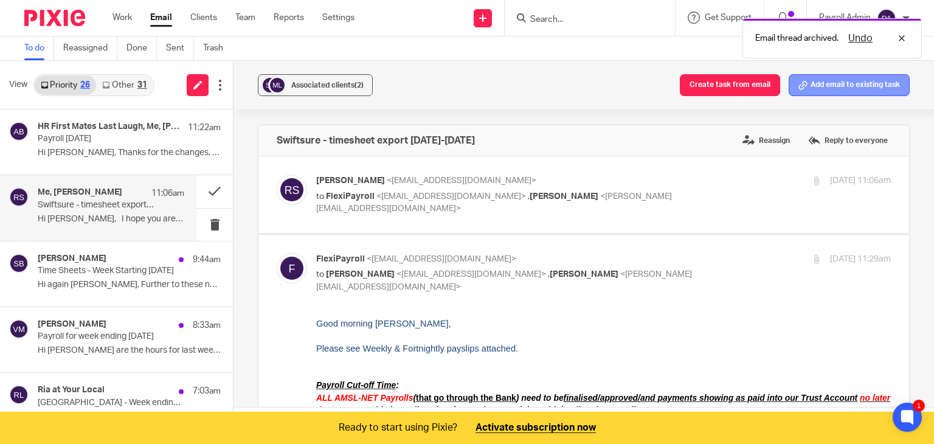
click at [889, 75] on button "Add email to existing task" at bounding box center [849, 85] width 121 height 22
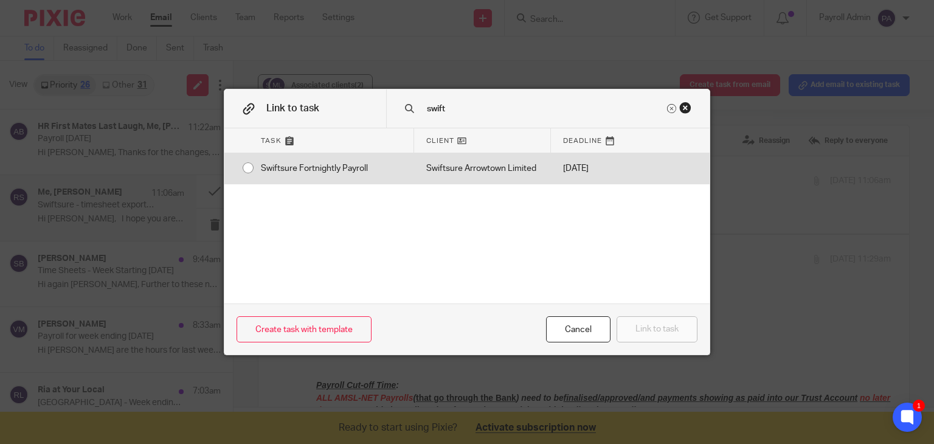
type input "swift"
click at [241, 170] on input "radio" at bounding box center [248, 167] width 23 height 23
radio input "false"
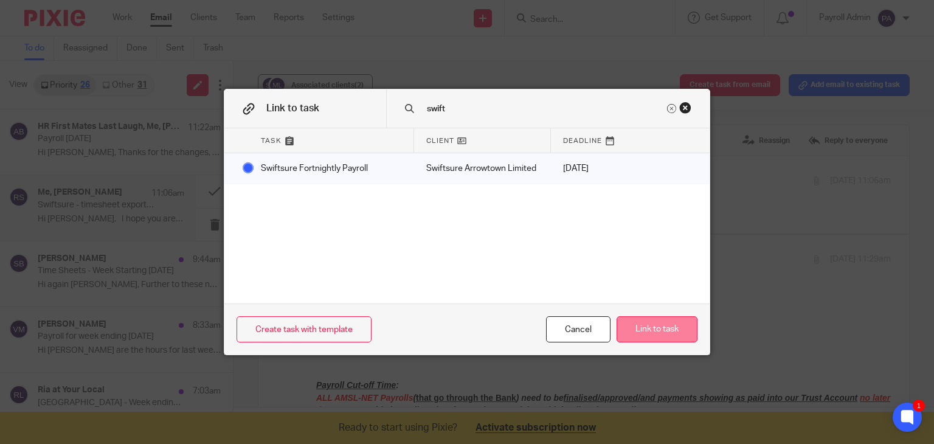
click at [651, 335] on button "Link to task" at bounding box center [657, 329] width 81 height 26
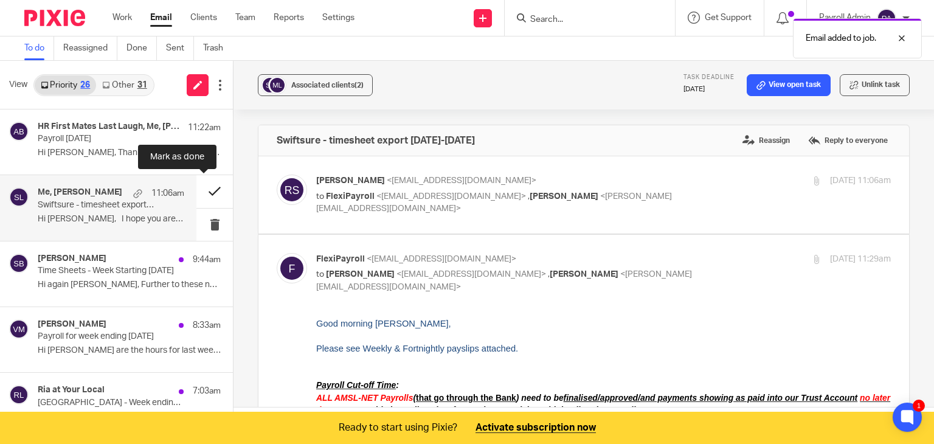
click at [199, 189] on button at bounding box center [214, 191] width 36 height 32
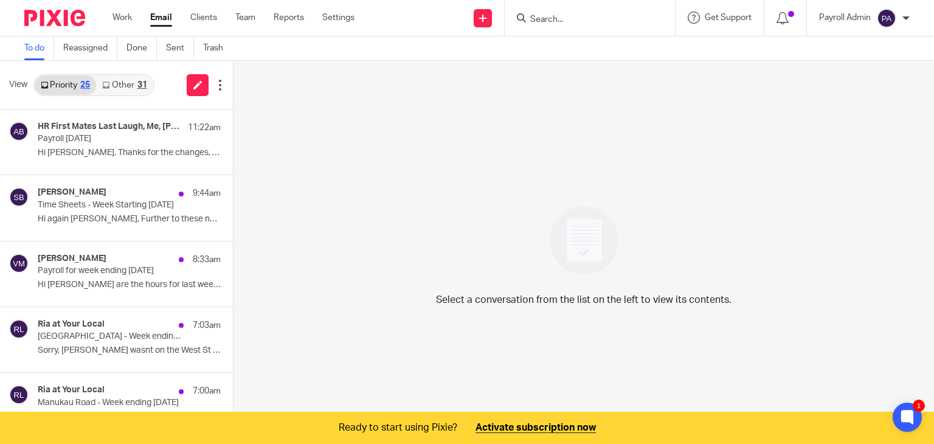
click at [114, 78] on link "Other 31" at bounding box center [124, 84] width 57 height 19
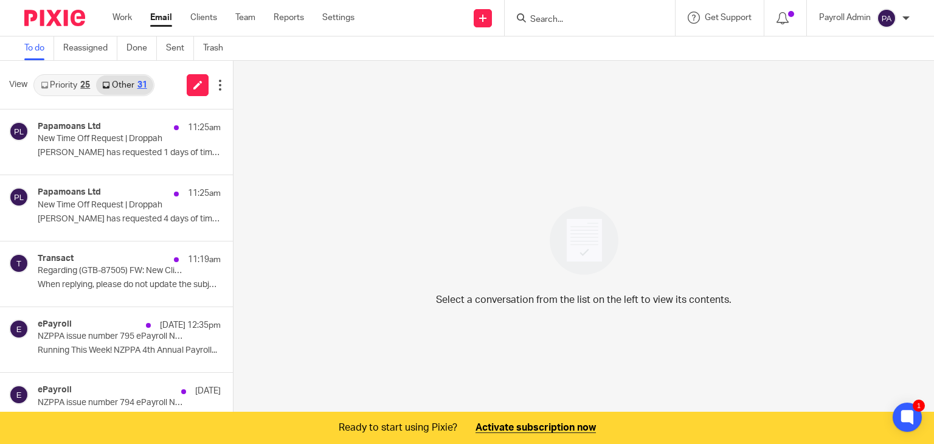
scroll to position [30, 0]
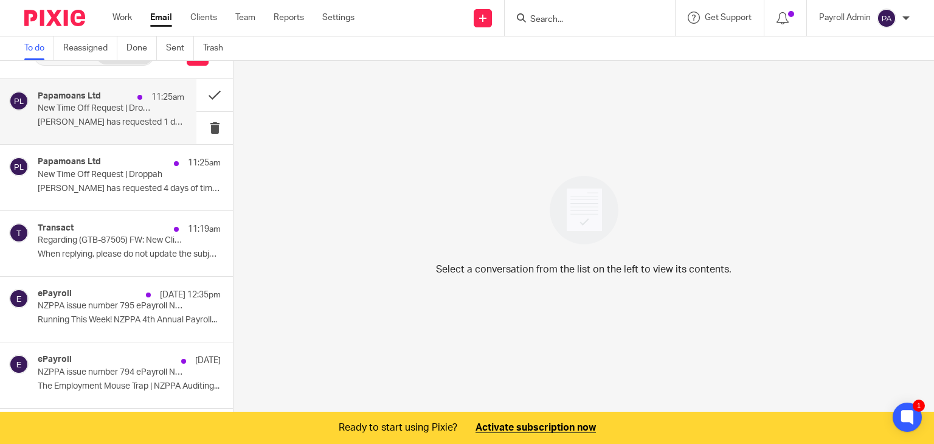
click at [98, 100] on h4 "Papamoans Ltd" at bounding box center [69, 96] width 63 height 10
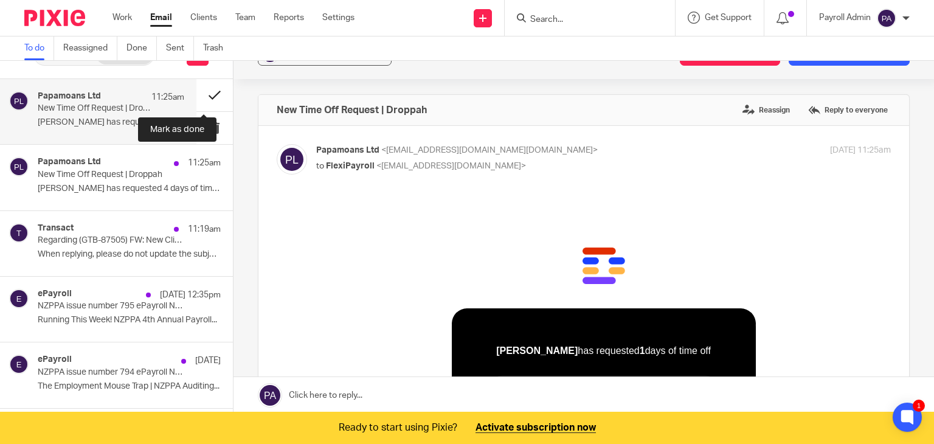
scroll to position [0, 0]
click at [204, 93] on button at bounding box center [214, 95] width 36 height 32
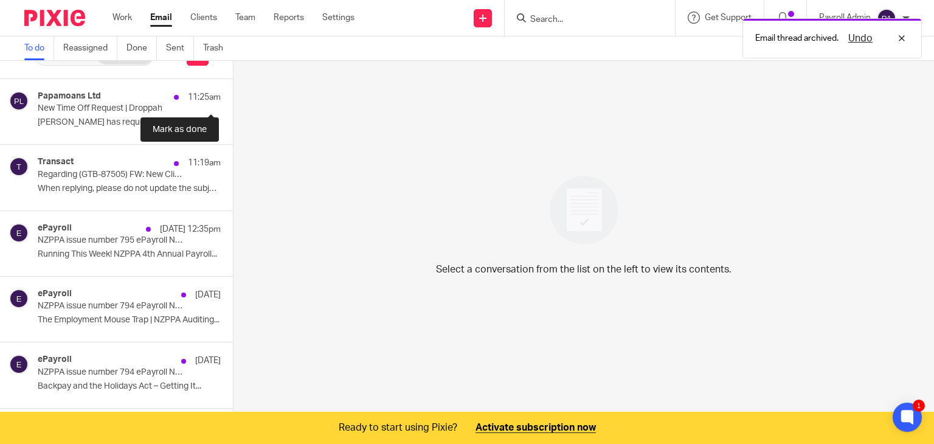
click at [233, 93] on button at bounding box center [238, 95] width 10 height 32
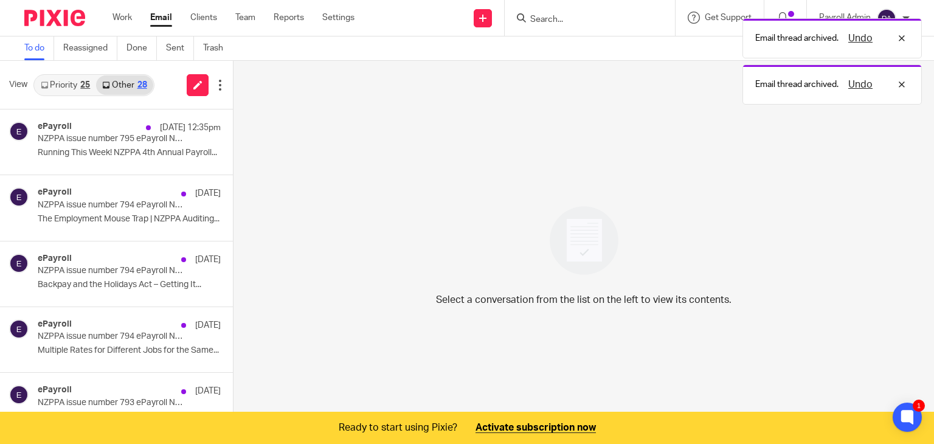
click at [66, 77] on link "Priority 25" at bounding box center [65, 84] width 61 height 19
